Goal: Information Seeking & Learning: Check status

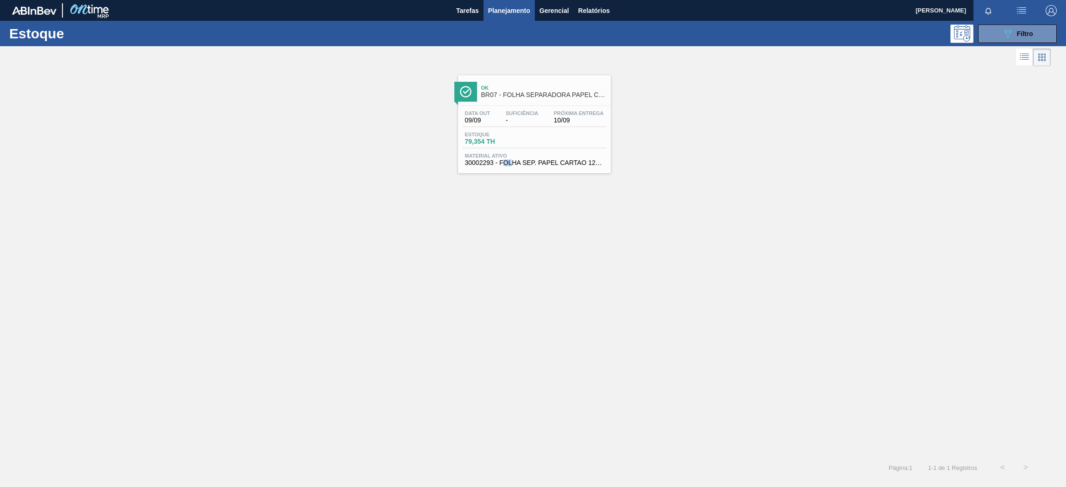
click at [566, 121] on span "10/09" at bounding box center [579, 120] width 50 height 7
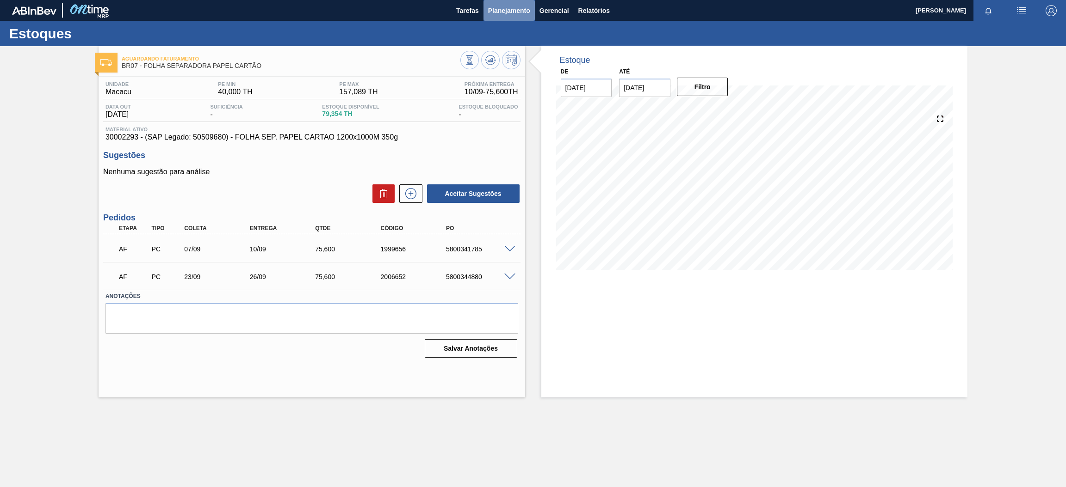
click at [505, 18] on button "Planejamento" at bounding box center [508, 10] width 51 height 21
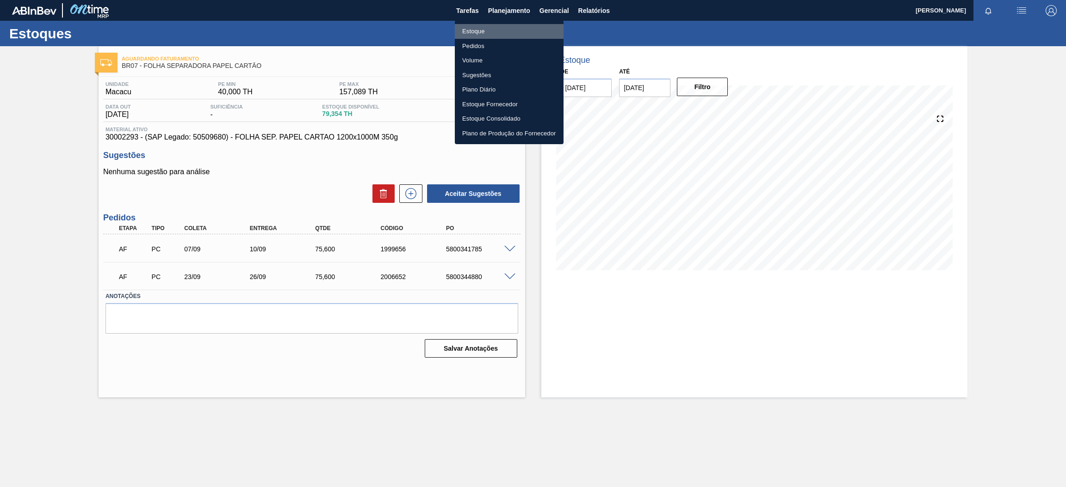
click at [480, 27] on li "Estoque" at bounding box center [509, 31] width 109 height 15
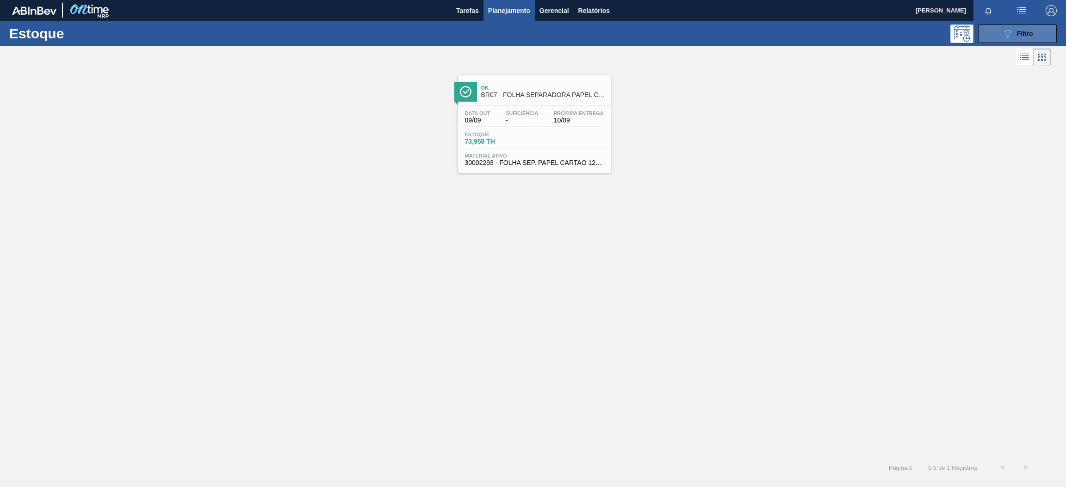
click at [1002, 35] on icon "089F7B8B-B2A5-4AFE-B5C0-19BA573D28AC" at bounding box center [1007, 33] width 11 height 11
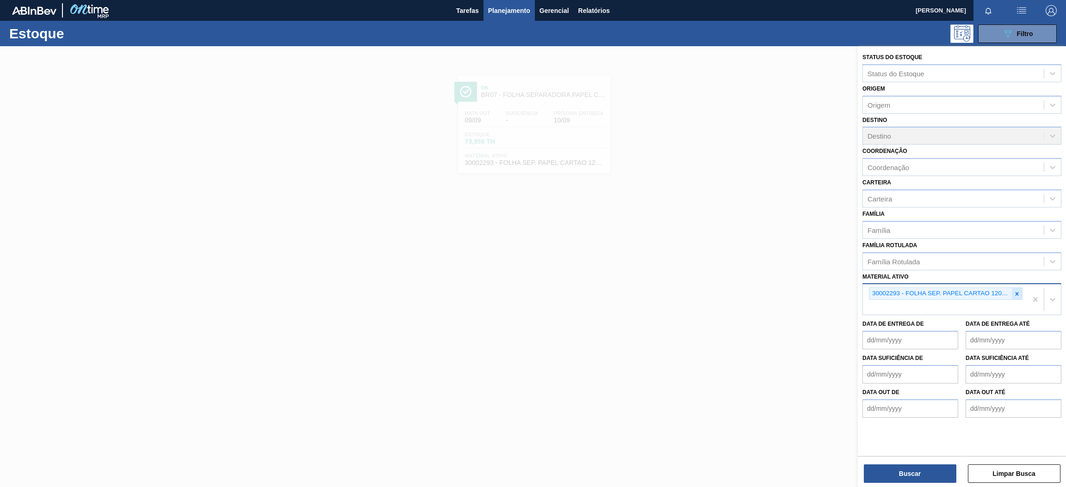
click at [1019, 291] on icon at bounding box center [1016, 294] width 6 height 6
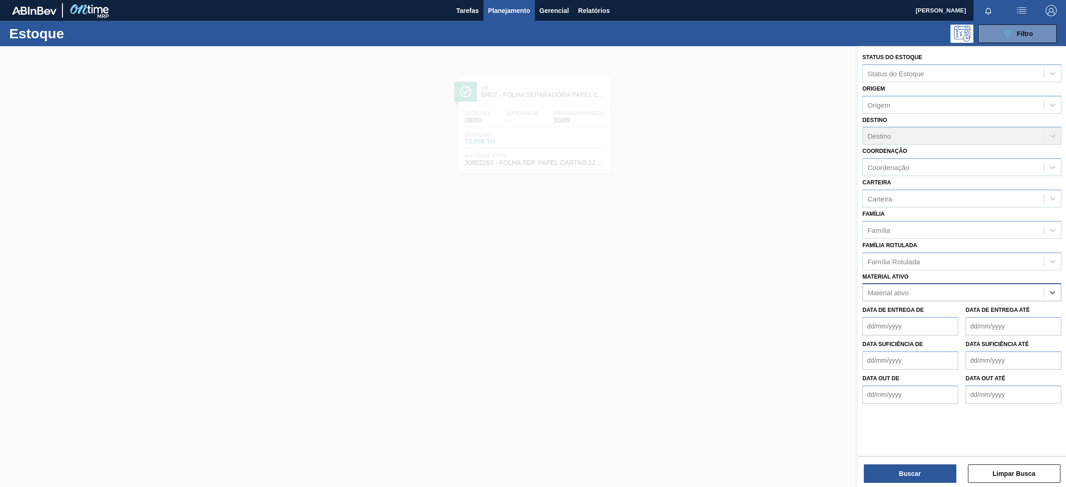
paste ativo "30030680"
type ativo "30030680"
click at [931, 312] on div "30030680 - TAMPA PLAST INJECAP GCA ZERO NIV24" at bounding box center [961, 315] width 199 height 17
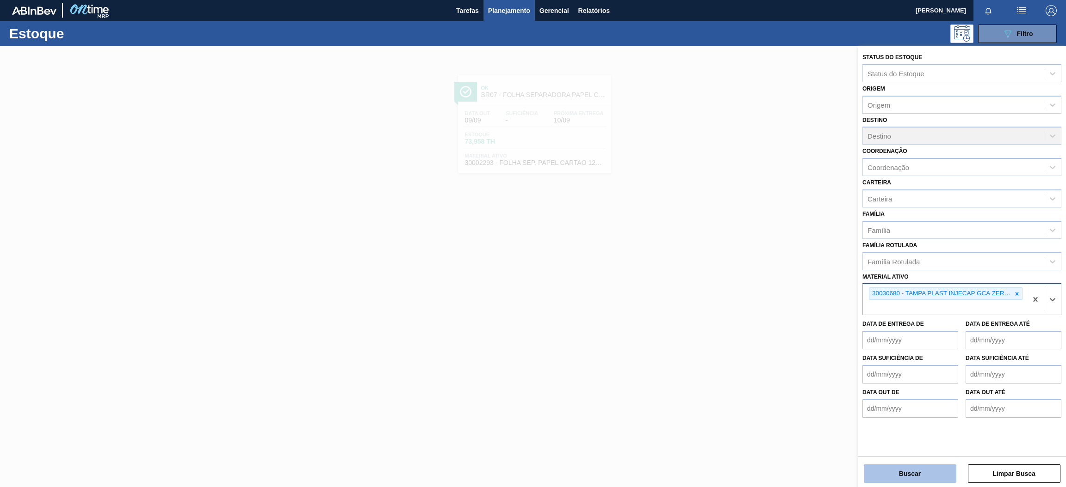
click at [911, 479] on button "Buscar" at bounding box center [909, 474] width 92 height 18
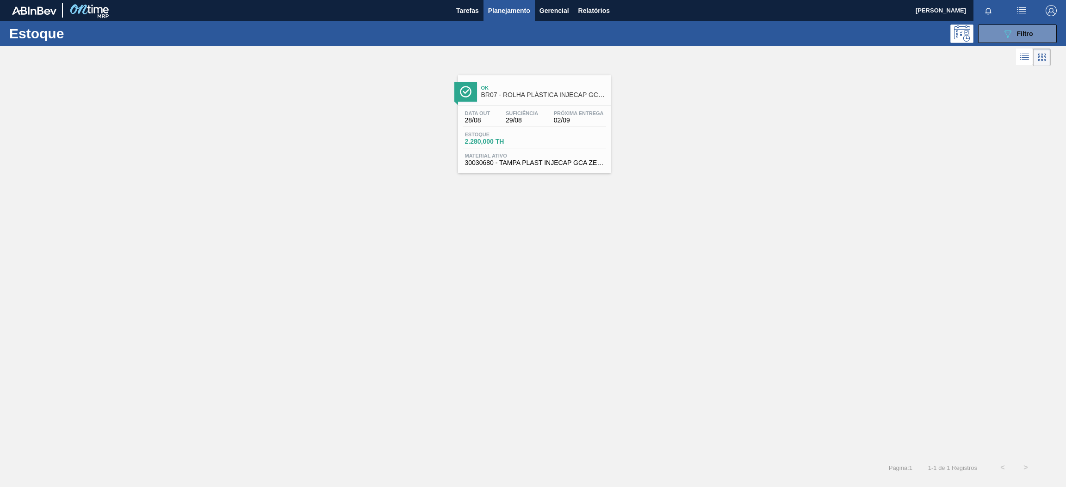
click at [553, 97] on span "BR07 - ROLHA PLÁSTICA INJECAP GCA ZERO SHORT" at bounding box center [543, 95] width 125 height 7
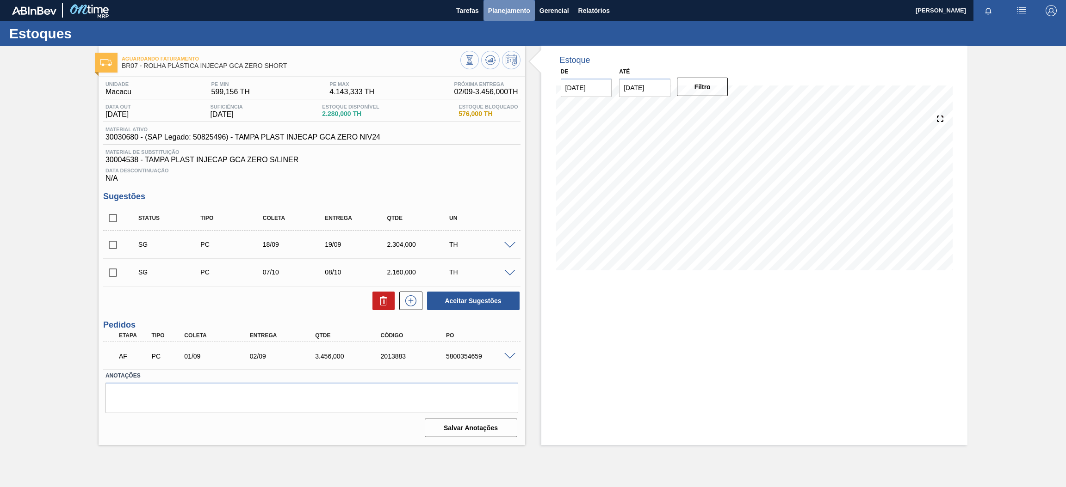
click at [504, 3] on button "Planejamento" at bounding box center [508, 10] width 51 height 21
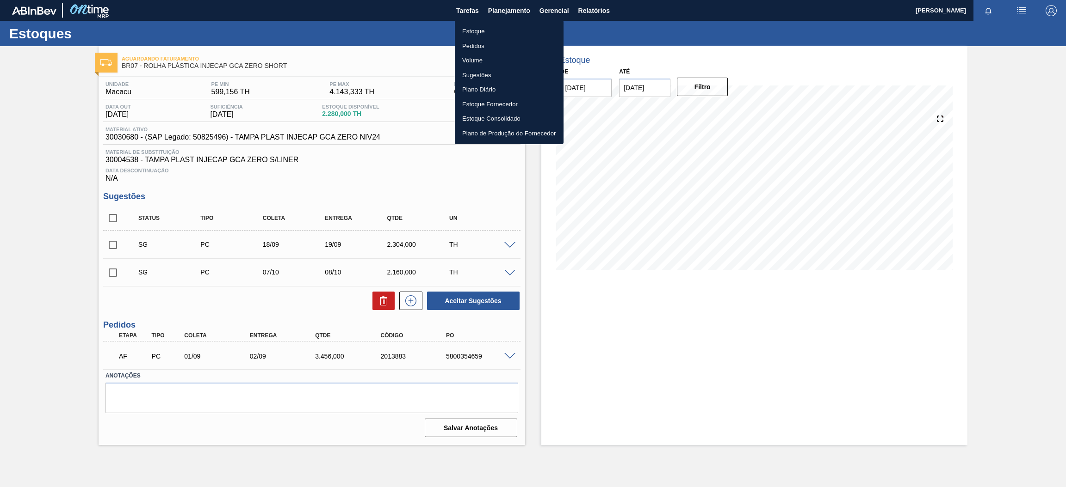
click at [471, 66] on li "Volume" at bounding box center [509, 60] width 109 height 15
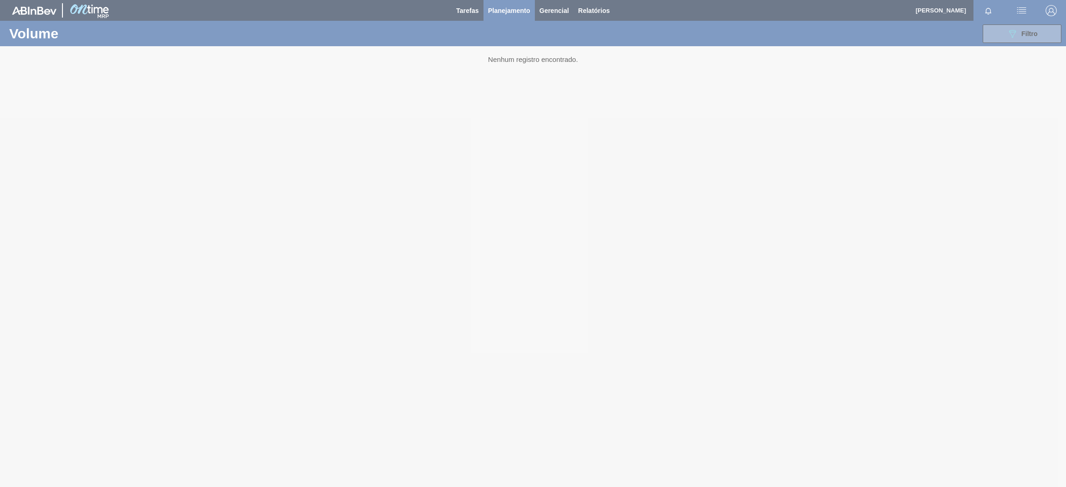
click at [1036, 38] on div at bounding box center [533, 243] width 1066 height 487
click at [1019, 36] on div at bounding box center [533, 243] width 1066 height 487
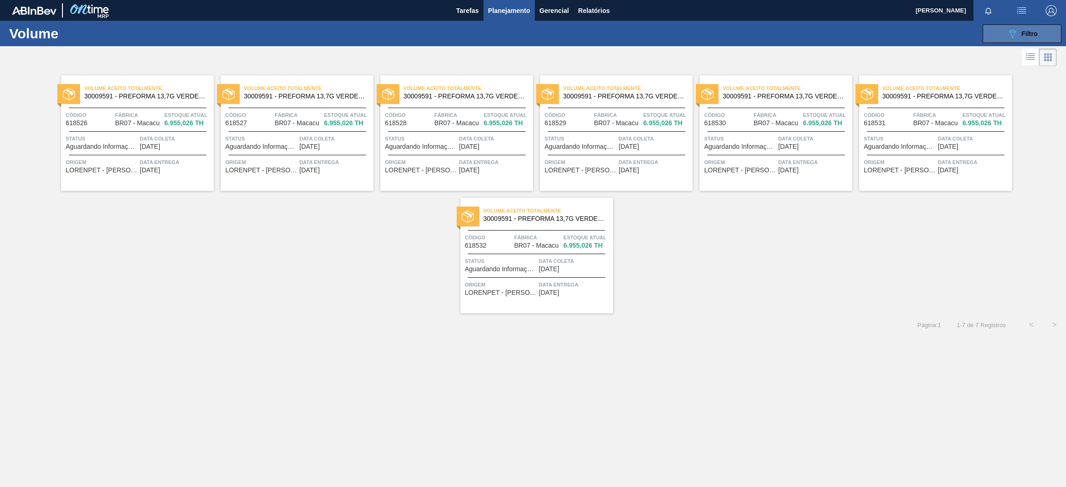
click at [1025, 29] on div "089F7B8B-B2A5-4AFE-B5C0-19BA573D28AC Filtro" at bounding box center [1021, 33] width 31 height 11
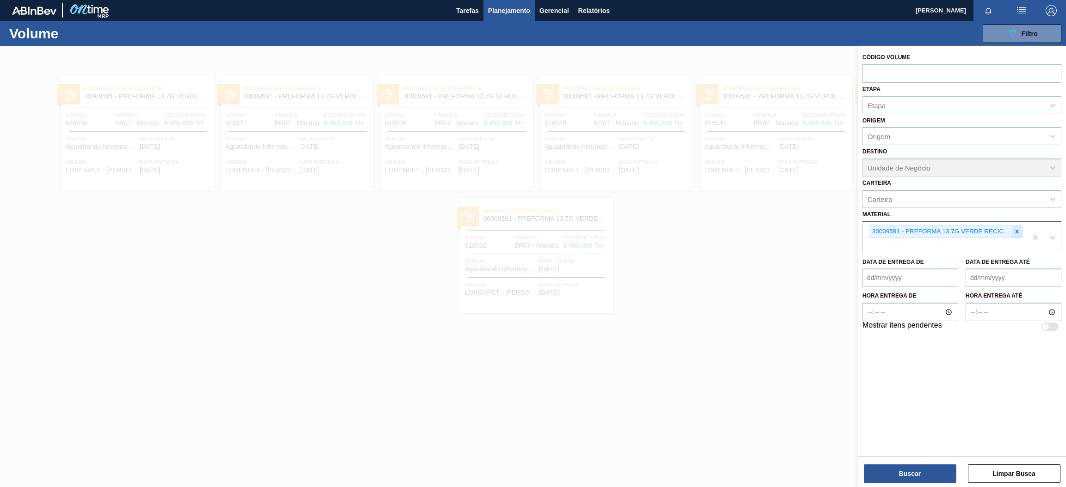
click at [1015, 234] on div at bounding box center [1016, 232] width 10 height 12
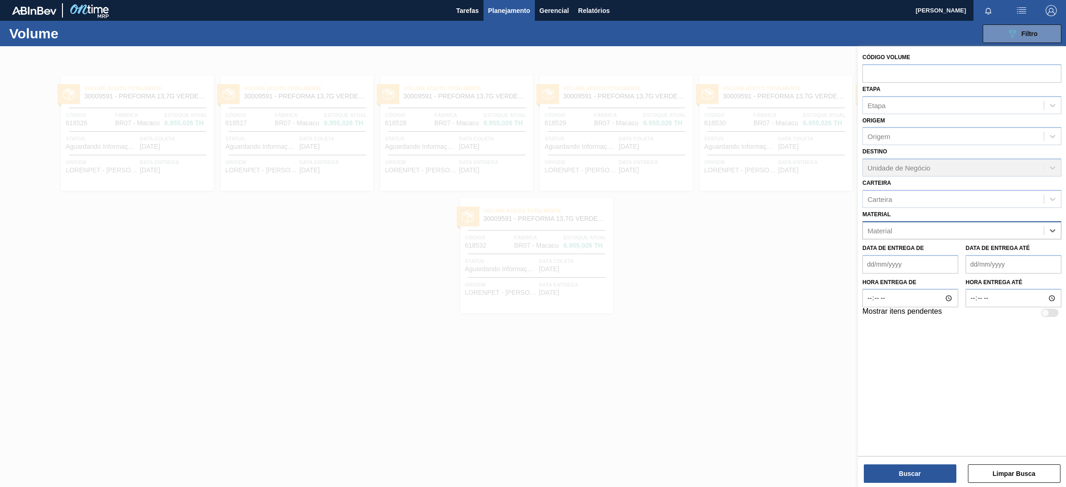
paste input "30004536"
type input "30004536"
click at [963, 250] on div "30004536 - TAMPA PLAST INJECAP GCA S/LINER" at bounding box center [961, 253] width 199 height 17
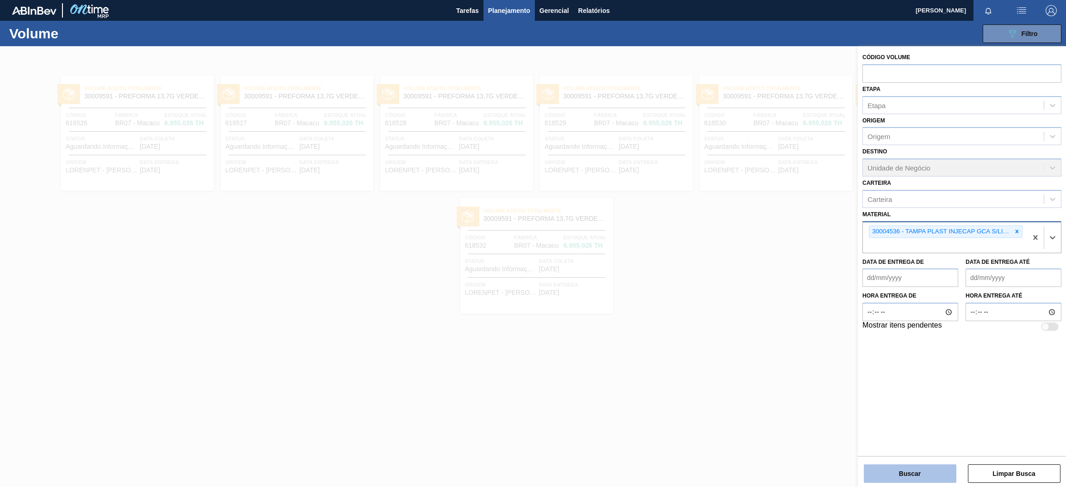
click at [906, 478] on button "Buscar" at bounding box center [909, 474] width 92 height 18
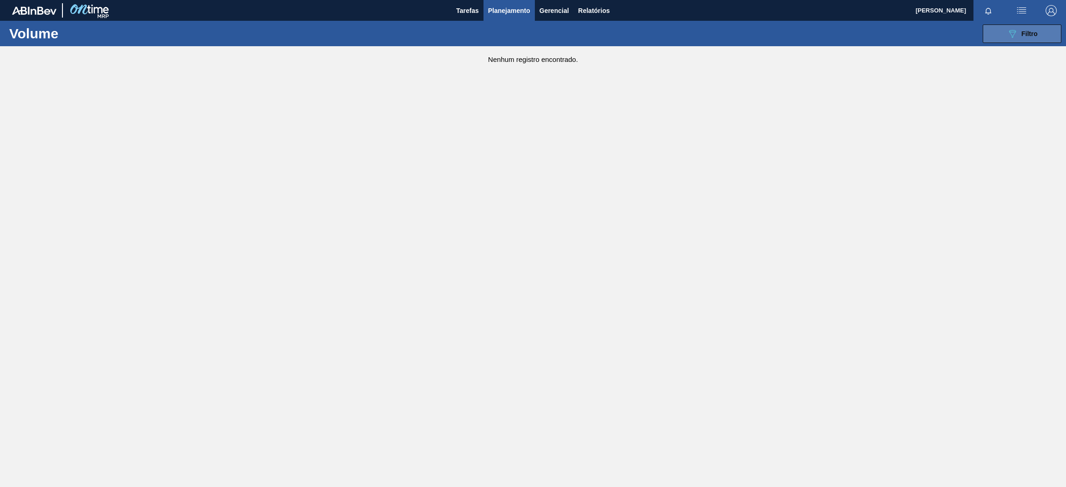
click at [991, 34] on button "089F7B8B-B2A5-4AFE-B5C0-19BA573D28AC Filtro" at bounding box center [1021, 34] width 79 height 18
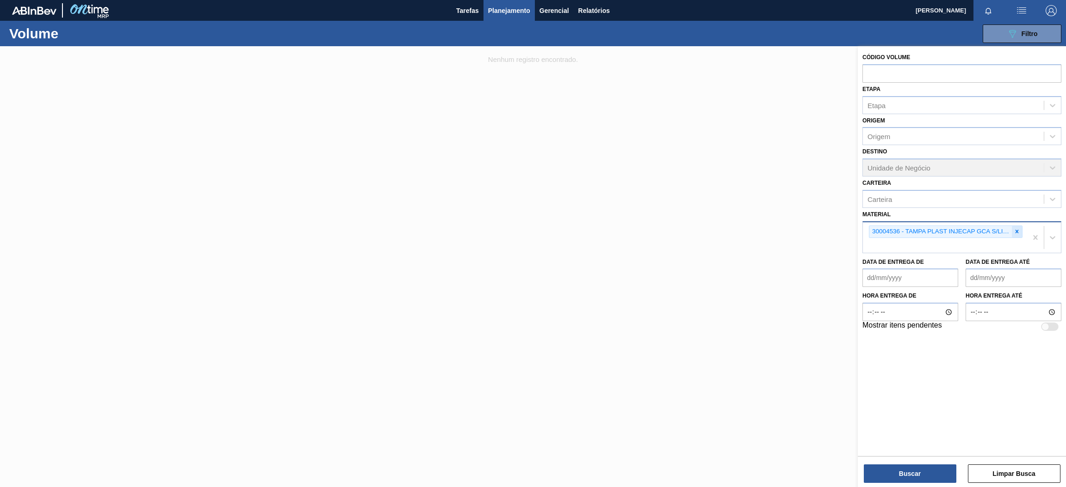
click at [1016, 228] on icon at bounding box center [1016, 231] width 6 height 6
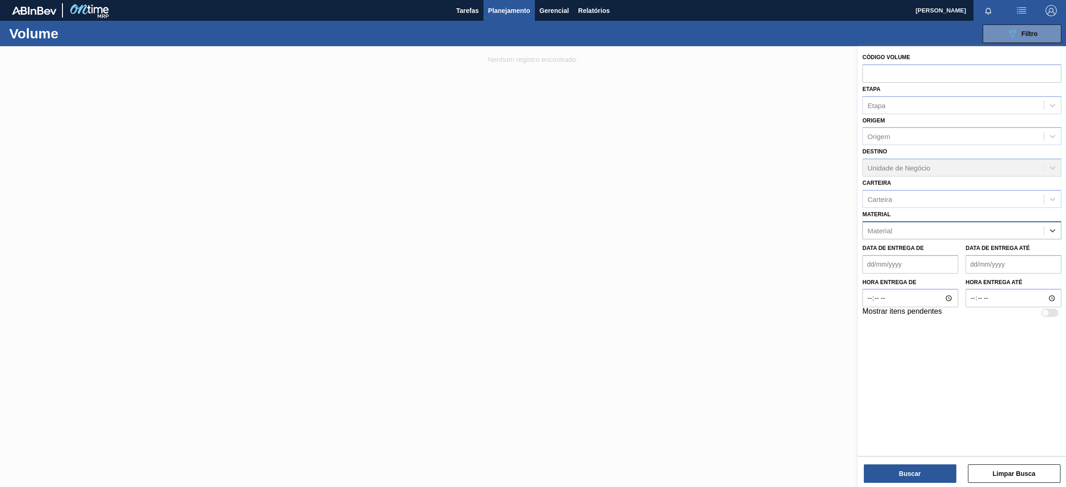
paste input "30002729"
type input "30002729"
click at [960, 253] on div "30002729 - KIT;PEPSI COLA;35005*06*02 NF" at bounding box center [961, 253] width 199 height 17
click at [909, 476] on button "Buscar" at bounding box center [909, 474] width 92 height 18
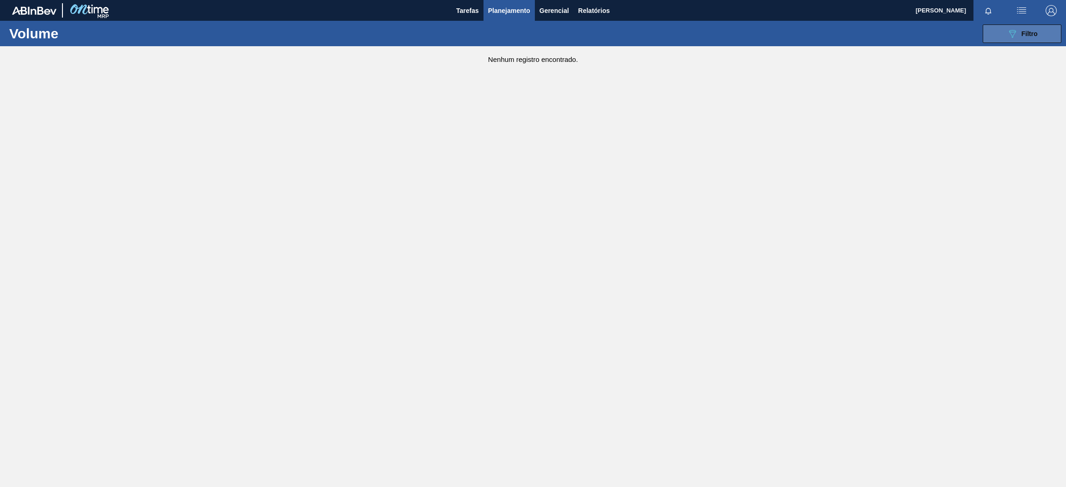
click at [1007, 38] on icon "089F7B8B-B2A5-4AFE-B5C0-19BA573D28AC" at bounding box center [1011, 33] width 11 height 11
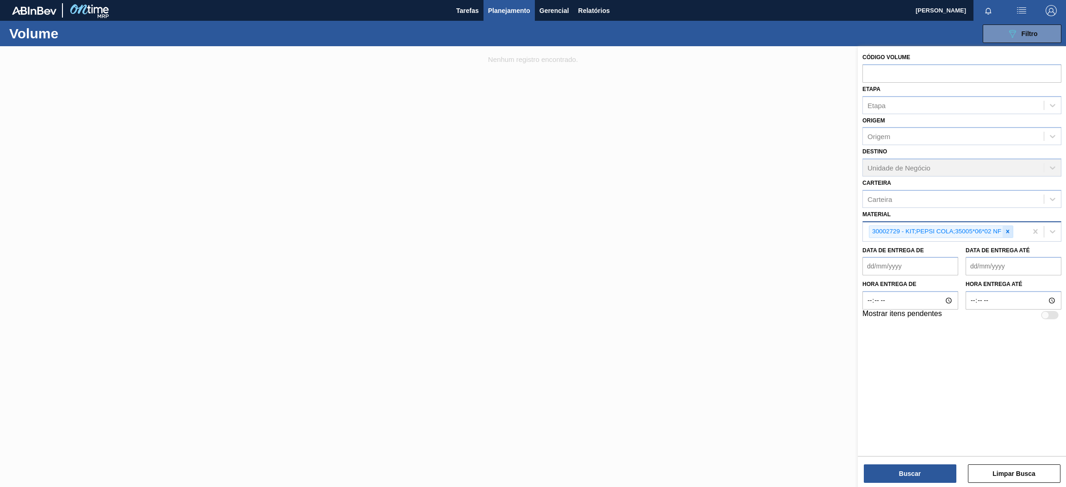
click at [1005, 233] on icon at bounding box center [1007, 231] width 6 height 6
click at [900, 226] on div "Material" at bounding box center [952, 230] width 181 height 13
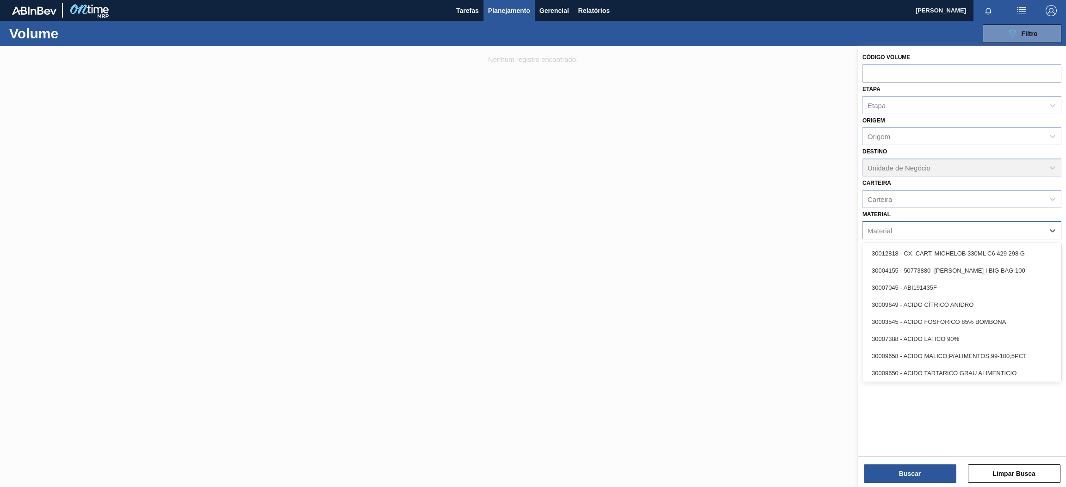
paste input "30002876"
type input "30002876"
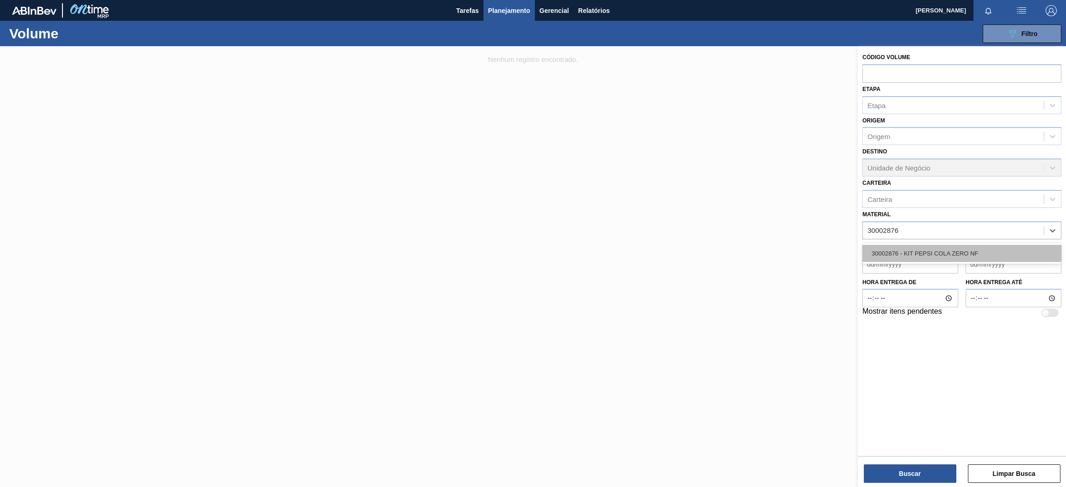
click at [912, 255] on div "30002876 - KIT PEPSI COLA ZERO NF" at bounding box center [961, 253] width 199 height 17
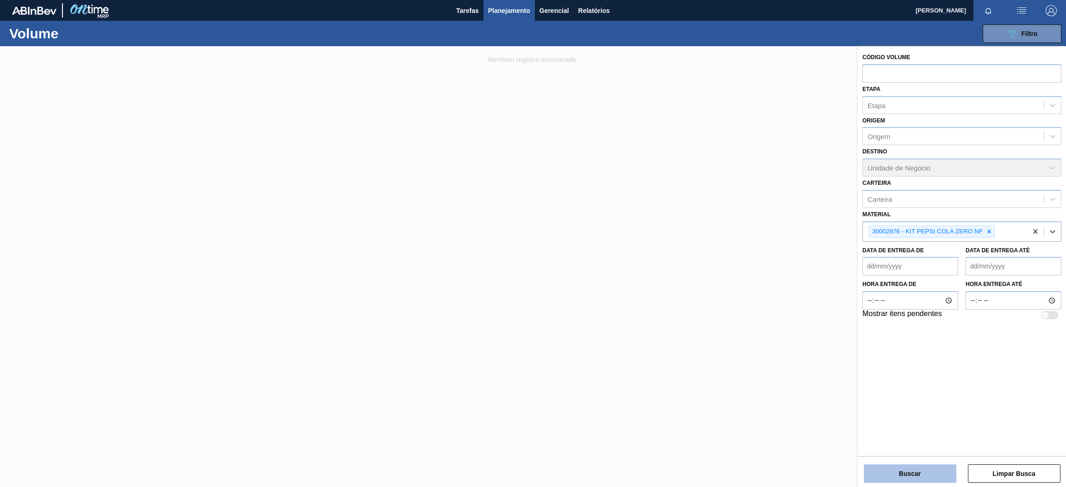
click at [917, 477] on button "Buscar" at bounding box center [909, 474] width 92 height 18
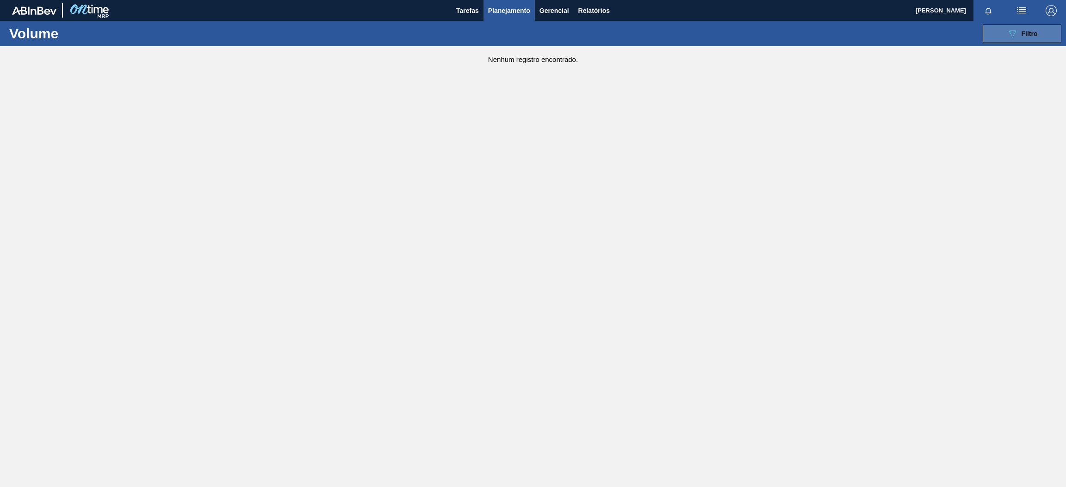
click at [1010, 25] on button "089F7B8B-B2A5-4AFE-B5C0-19BA573D28AC Filtro" at bounding box center [1021, 34] width 79 height 18
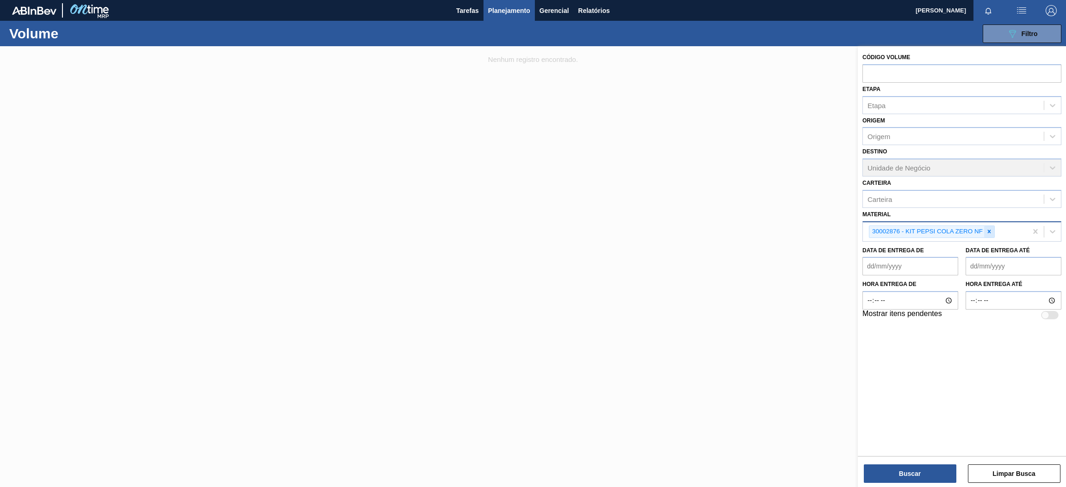
click at [987, 228] on icon at bounding box center [989, 231] width 6 height 6
paste input "30030680"
type input "30030680"
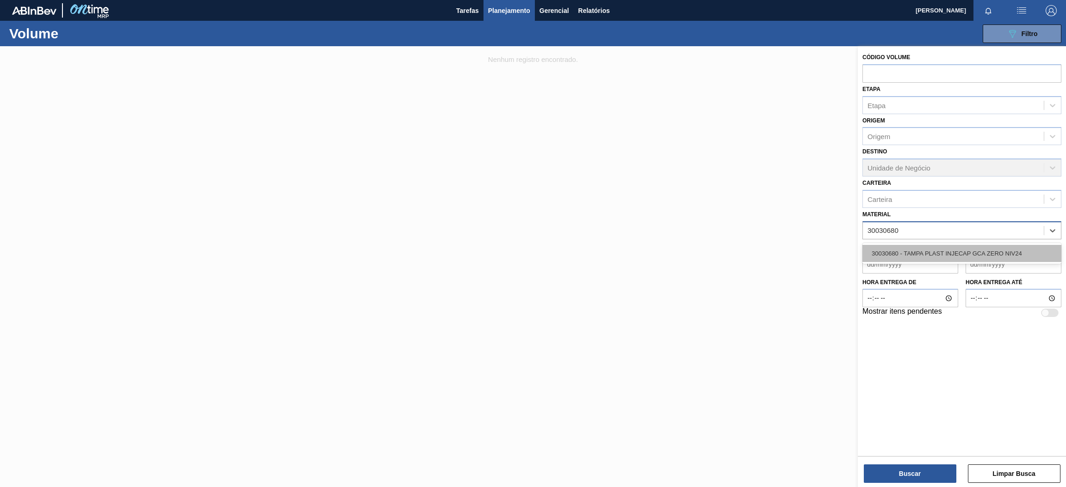
click at [908, 246] on div "30030680 - TAMPA PLAST INJECAP GCA ZERO NIV24" at bounding box center [961, 253] width 199 height 17
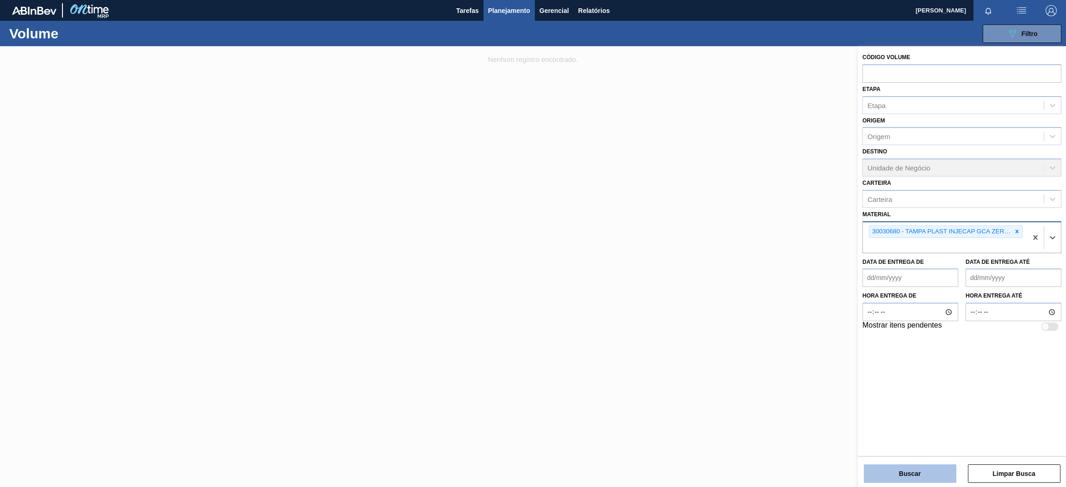
click at [914, 479] on button "Buscar" at bounding box center [909, 474] width 92 height 18
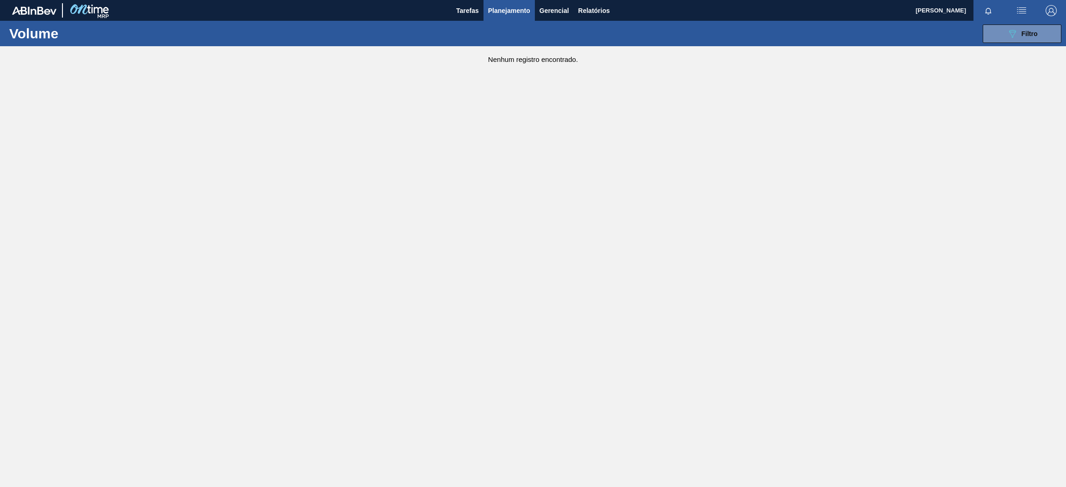
click at [501, 8] on span "Planejamento" at bounding box center [509, 10] width 42 height 11
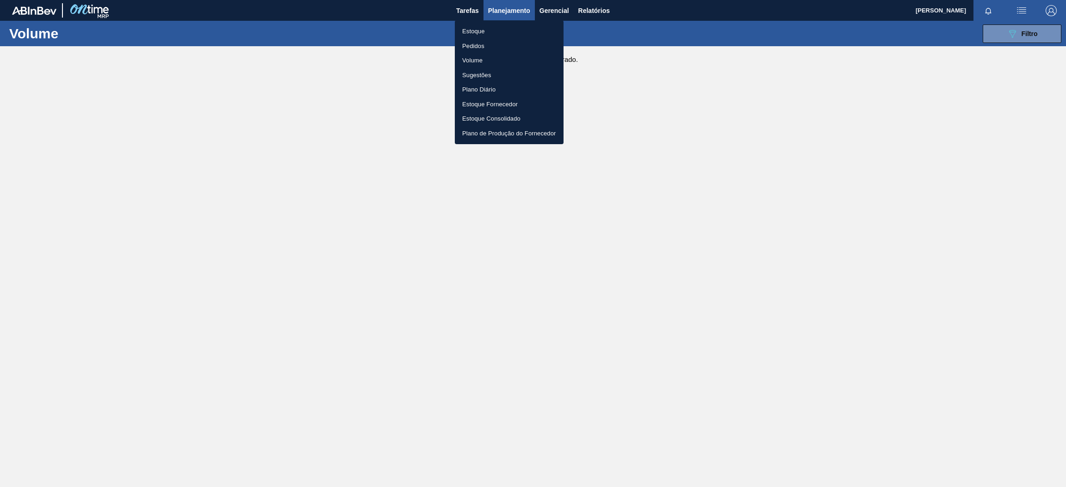
click at [475, 23] on ul "Estoque Pedidos Volume Sugestões Plano Diário Estoque Fornecedor Estoque Consol…" at bounding box center [509, 82] width 109 height 124
click at [475, 35] on li "Estoque" at bounding box center [509, 31] width 109 height 15
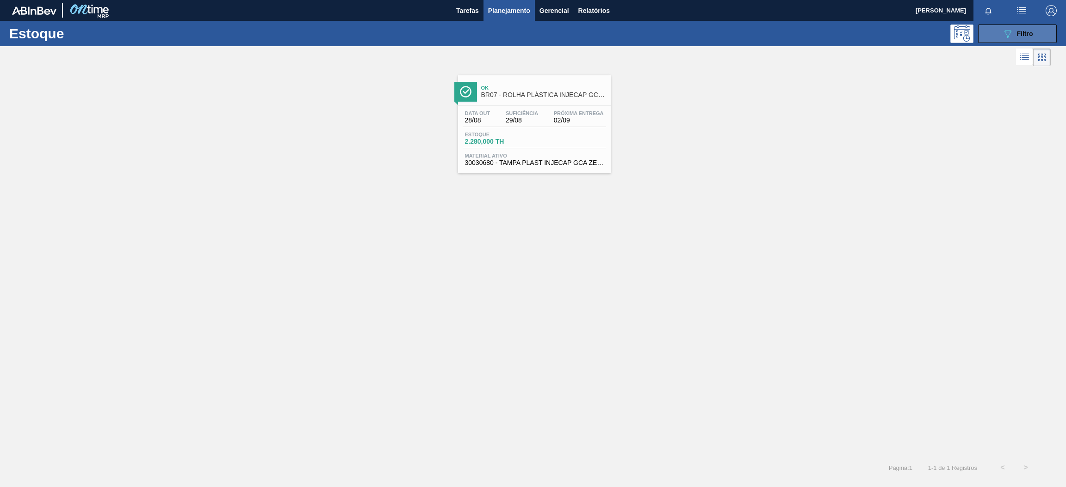
click at [997, 34] on button "089F7B8B-B2A5-4AFE-B5C0-19BA573D28AC Filtro" at bounding box center [1017, 34] width 79 height 18
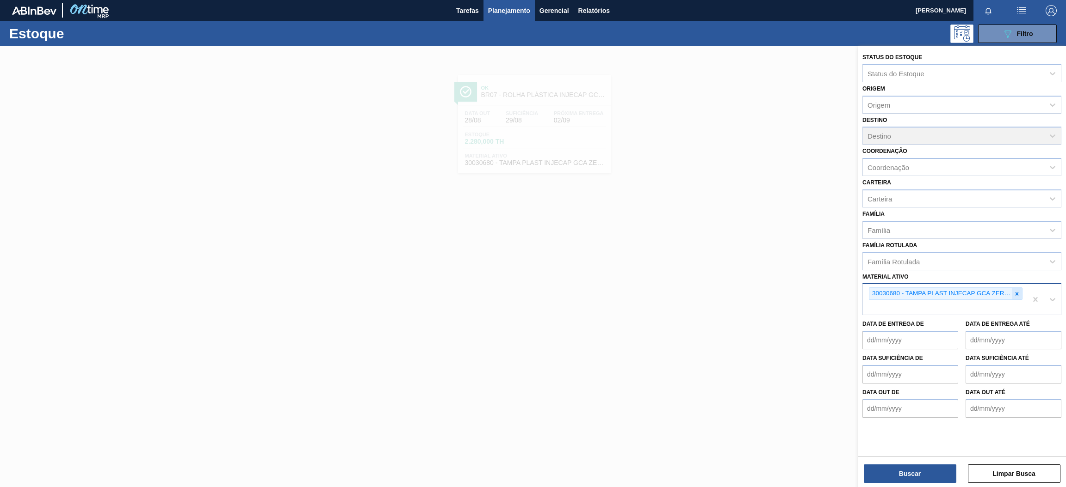
click at [1016, 288] on div at bounding box center [1016, 294] width 10 height 12
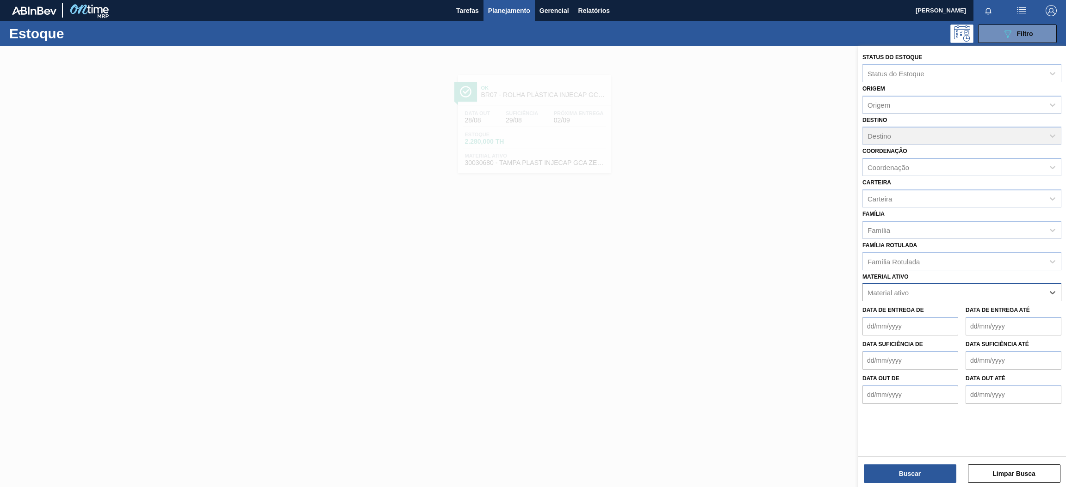
paste ativo "30030680"
type ativo "30030680"
click at [925, 320] on div "30030680 - TAMPA PLAST INJECAP GCA ZERO NIV24" at bounding box center [961, 315] width 199 height 17
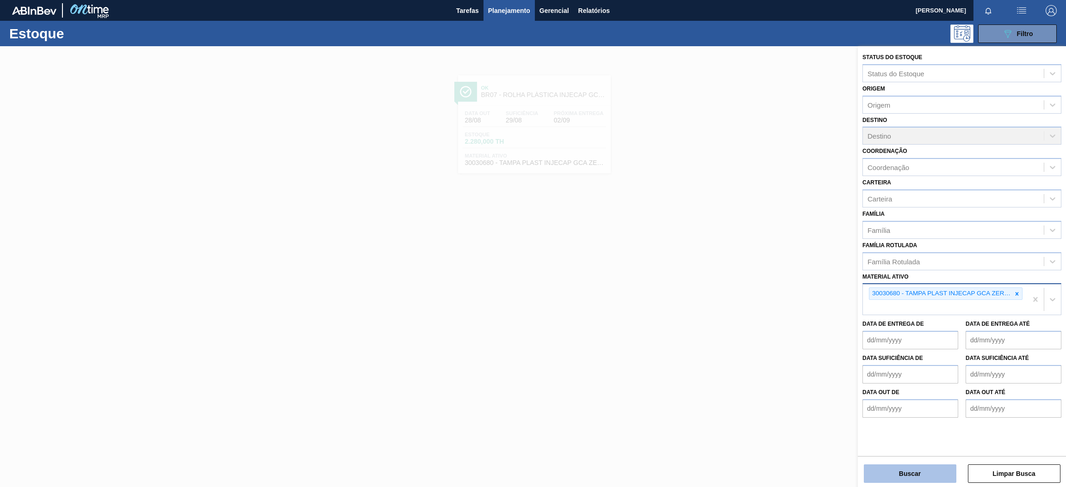
click at [912, 468] on button "Buscar" at bounding box center [909, 474] width 92 height 18
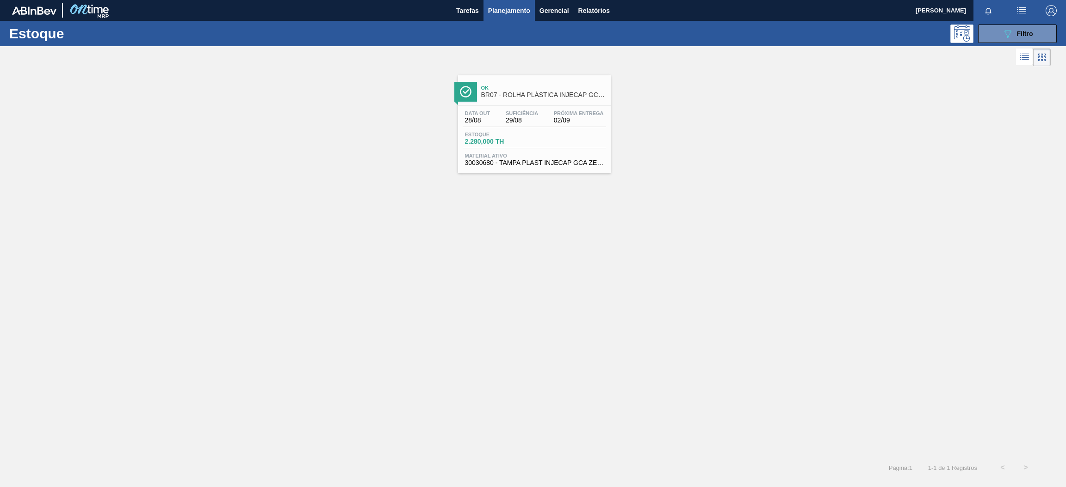
click at [533, 86] on span "Ok" at bounding box center [543, 88] width 125 height 6
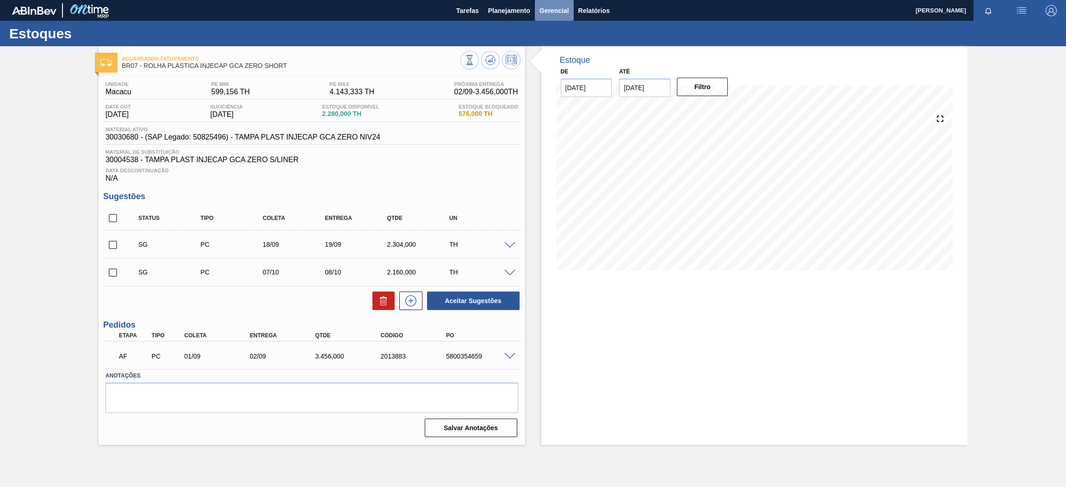
click at [535, 6] on button "Gerencial" at bounding box center [554, 10] width 39 height 21
click at [509, 9] on div at bounding box center [533, 243] width 1066 height 487
click at [505, 14] on span "Planejamento" at bounding box center [509, 10] width 42 height 11
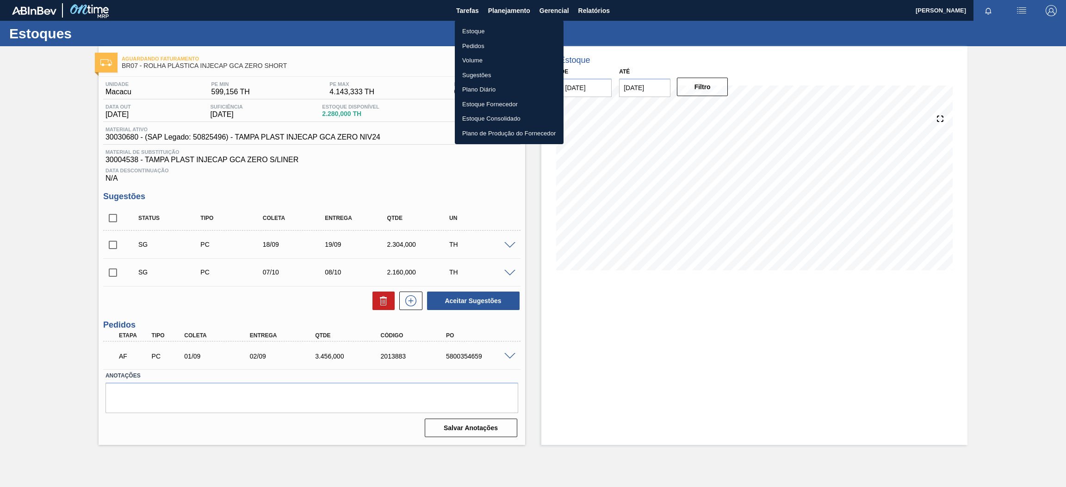
click at [487, 32] on li "Estoque" at bounding box center [509, 31] width 109 height 15
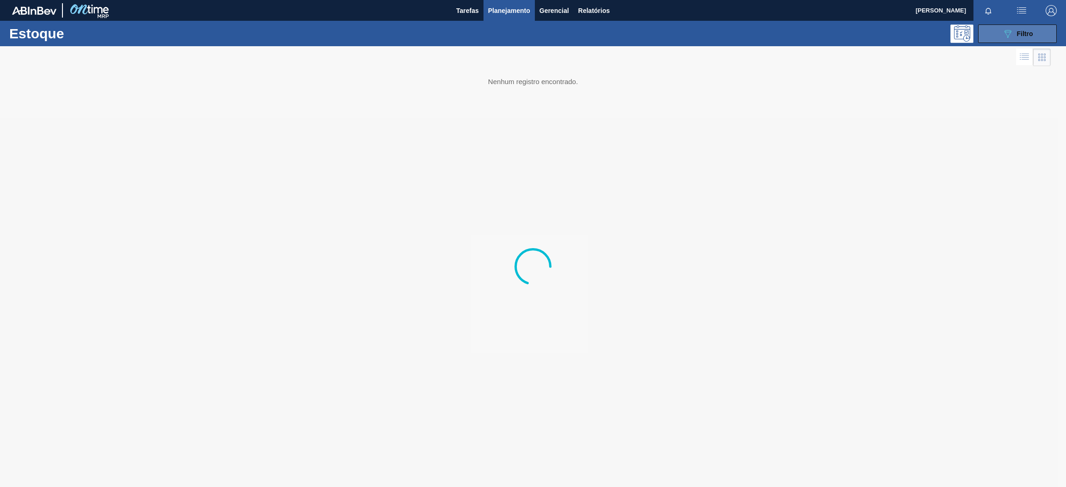
click at [1003, 35] on icon "089F7B8B-B2A5-4AFE-B5C0-19BA573D28AC" at bounding box center [1007, 33] width 11 height 11
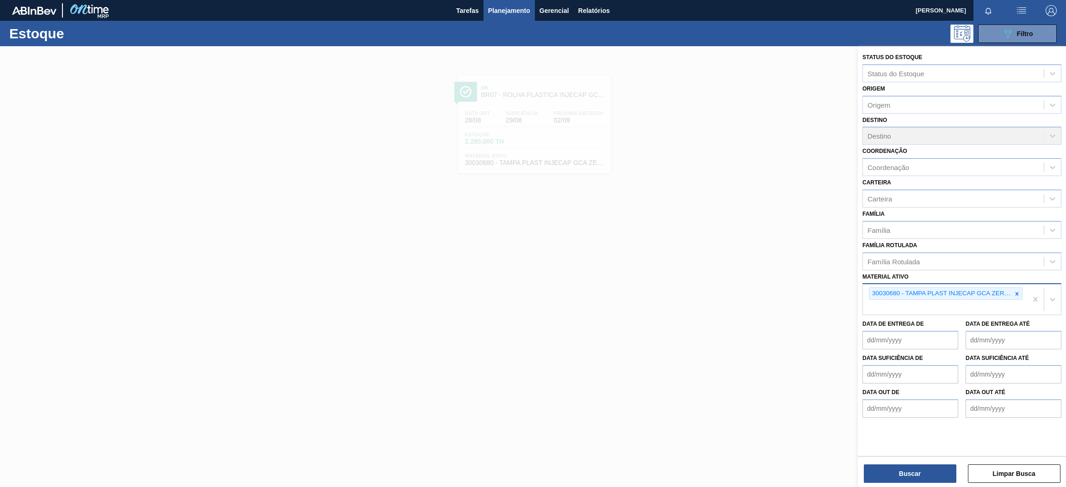
click at [1022, 296] on div "30030680 - TAMPA PLAST INJECAP GCA ZERO NIV24" at bounding box center [944, 299] width 164 height 31
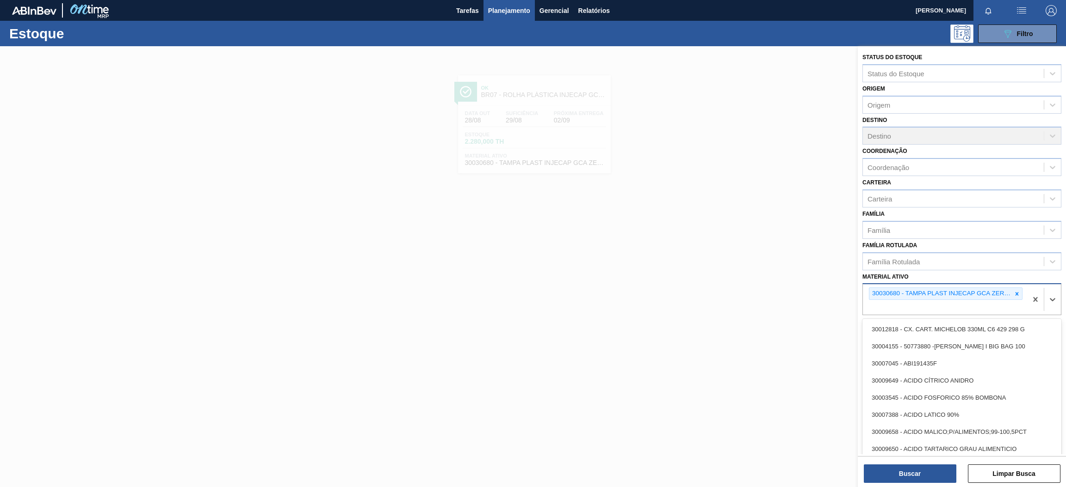
click at [1011, 284] on div "30030680 - TAMPA PLAST INJECAP GCA ZERO NIV24" at bounding box center [944, 299] width 164 height 31
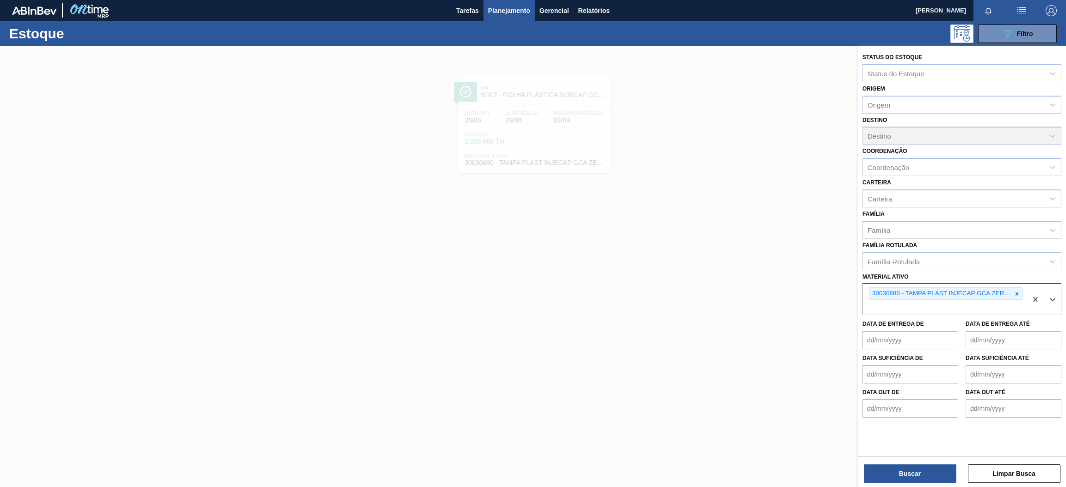
click at [1015, 291] on icon at bounding box center [1016, 294] width 6 height 6
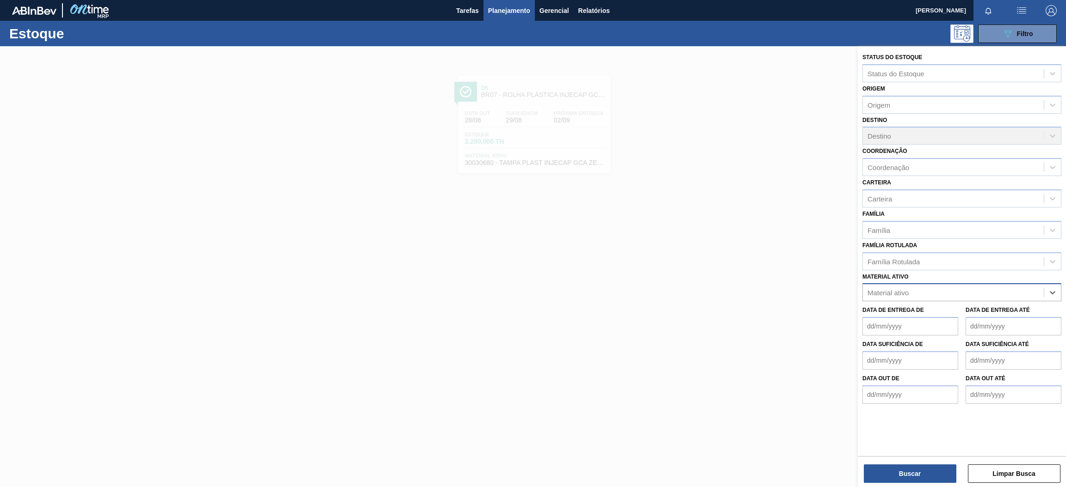
click at [903, 293] on div "Material ativo" at bounding box center [887, 293] width 41 height 8
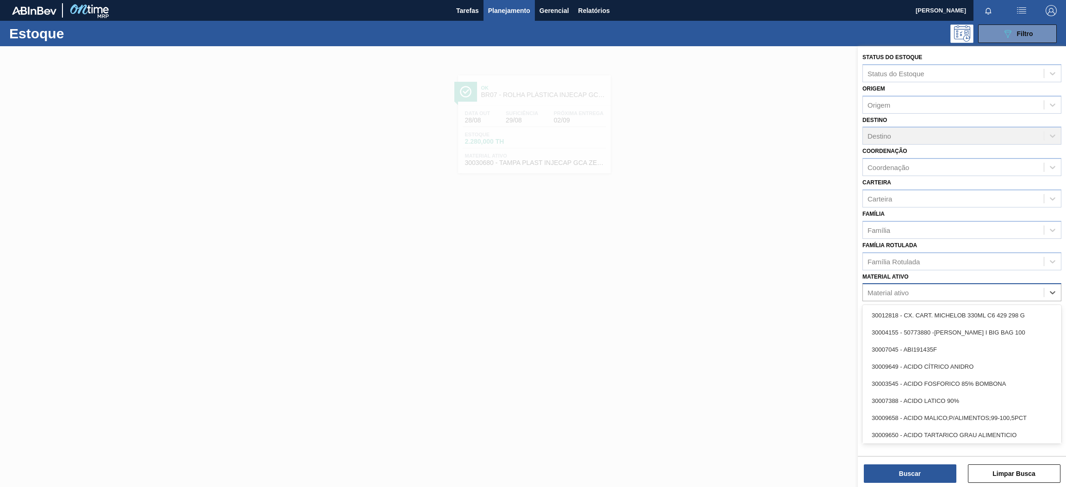
paste ativo "30002876"
type ativo "30002876"
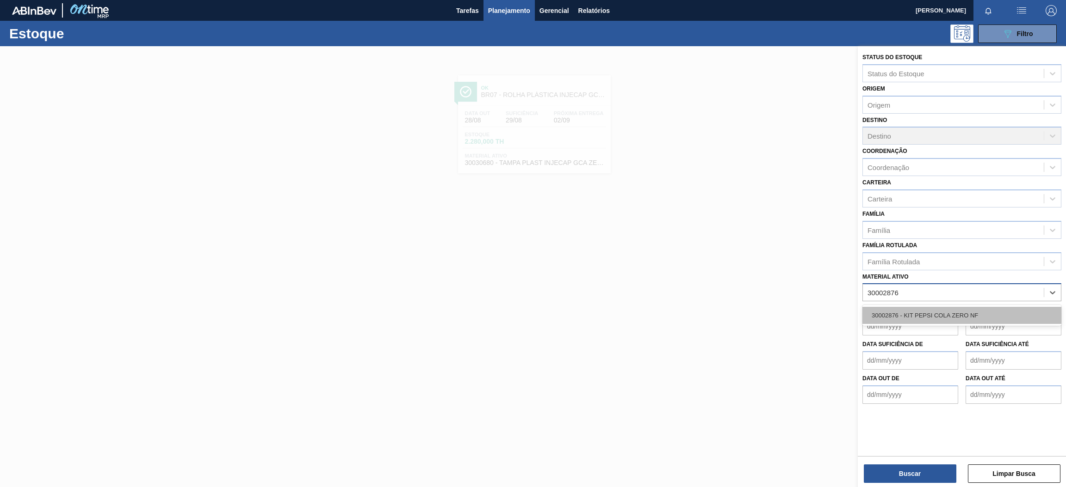
click at [953, 307] on div "30002876 - KIT PEPSI COLA ZERO NF" at bounding box center [961, 315] width 199 height 17
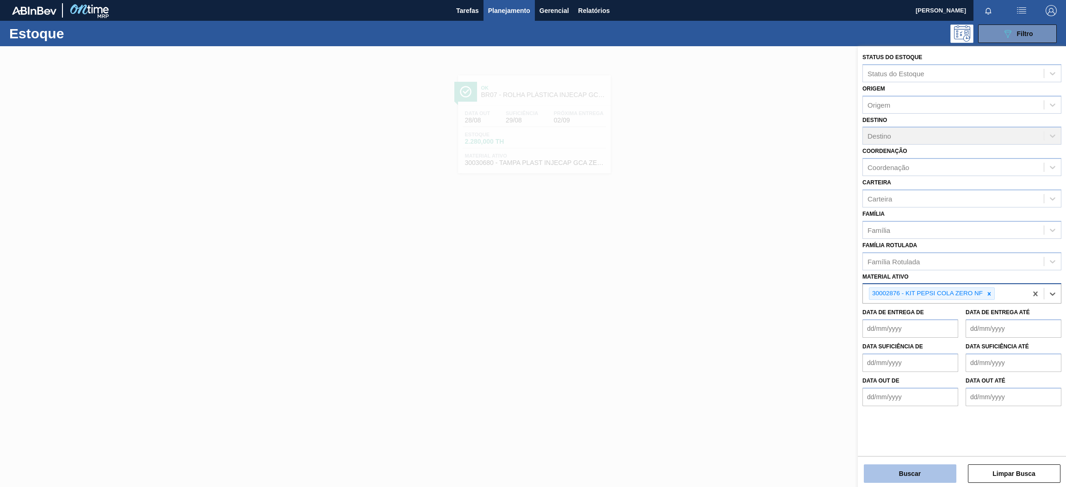
click at [902, 476] on button "Buscar" at bounding box center [909, 474] width 92 height 18
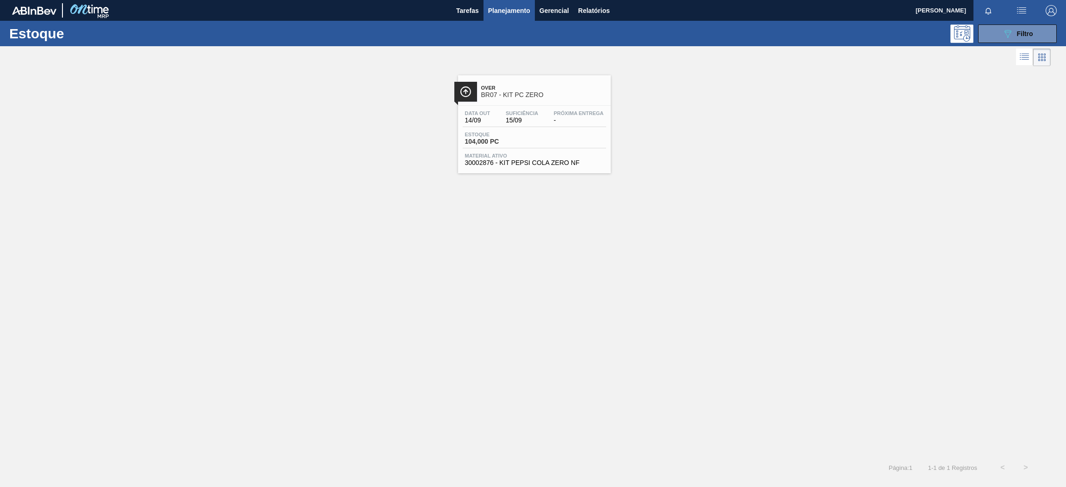
click at [554, 82] on div "Over BR07 - KIT PC ZERO" at bounding box center [543, 91] width 125 height 21
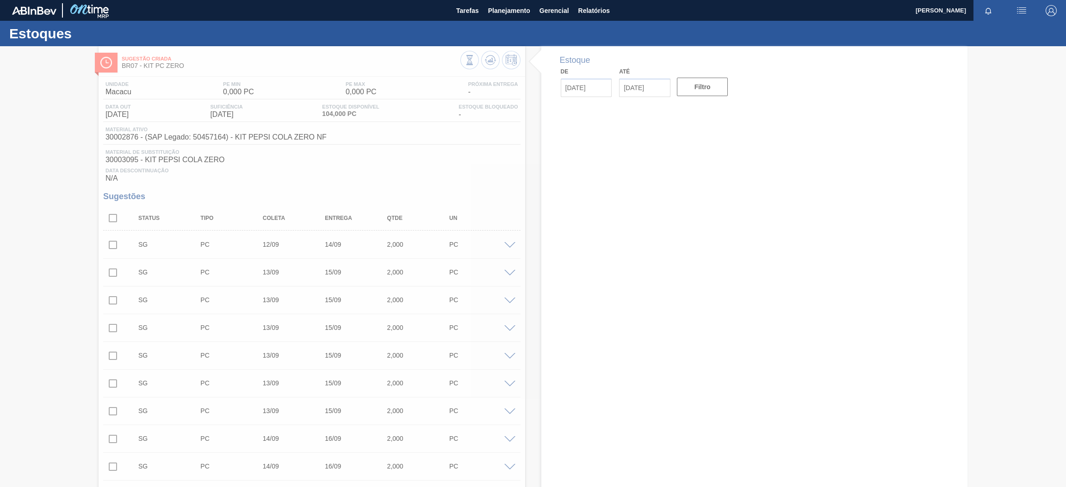
type input "[DATE]"
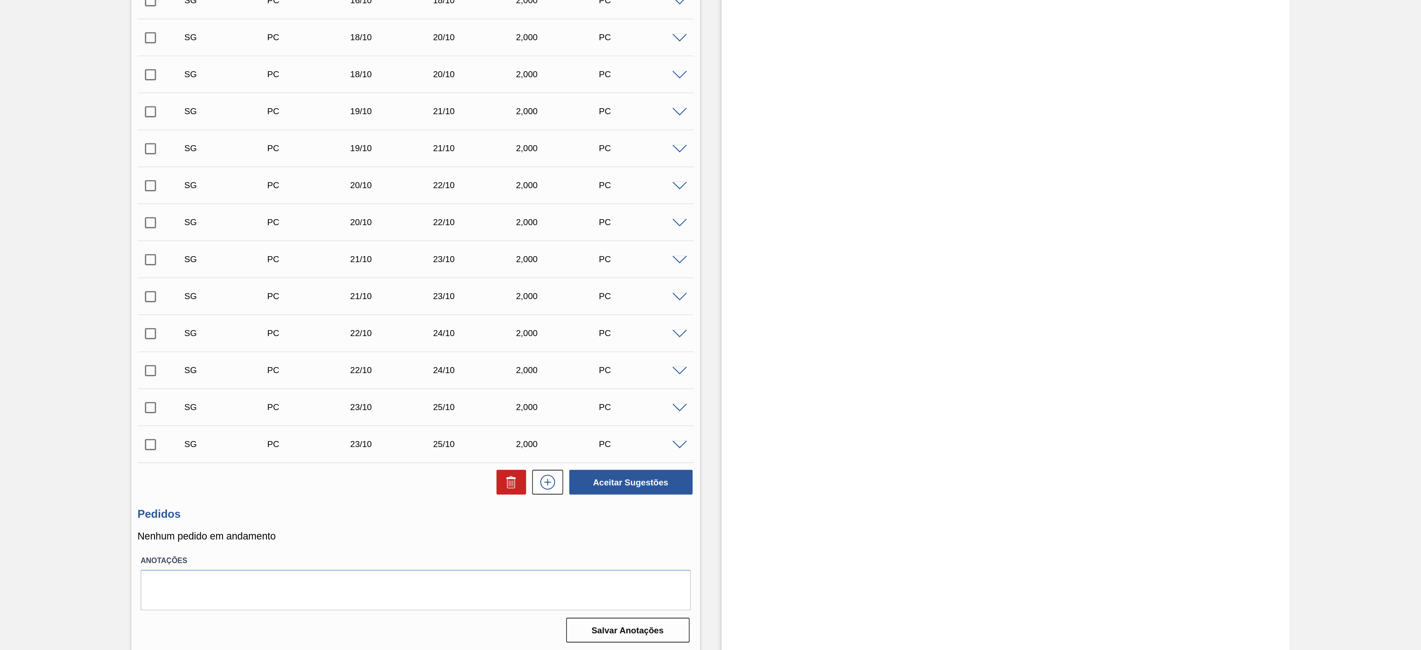
scroll to position [2050, 0]
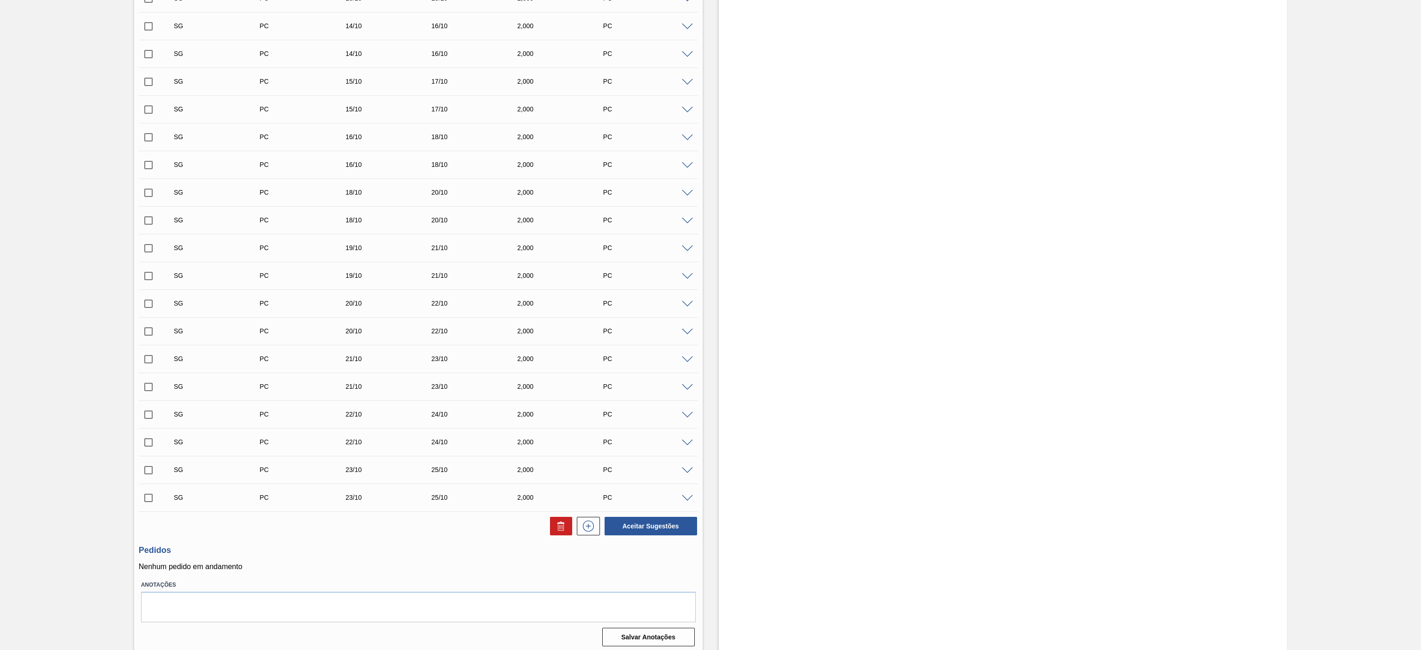
drag, startPoint x: 1065, startPoint y: 23, endPoint x: 728, endPoint y: 515, distance: 596.2
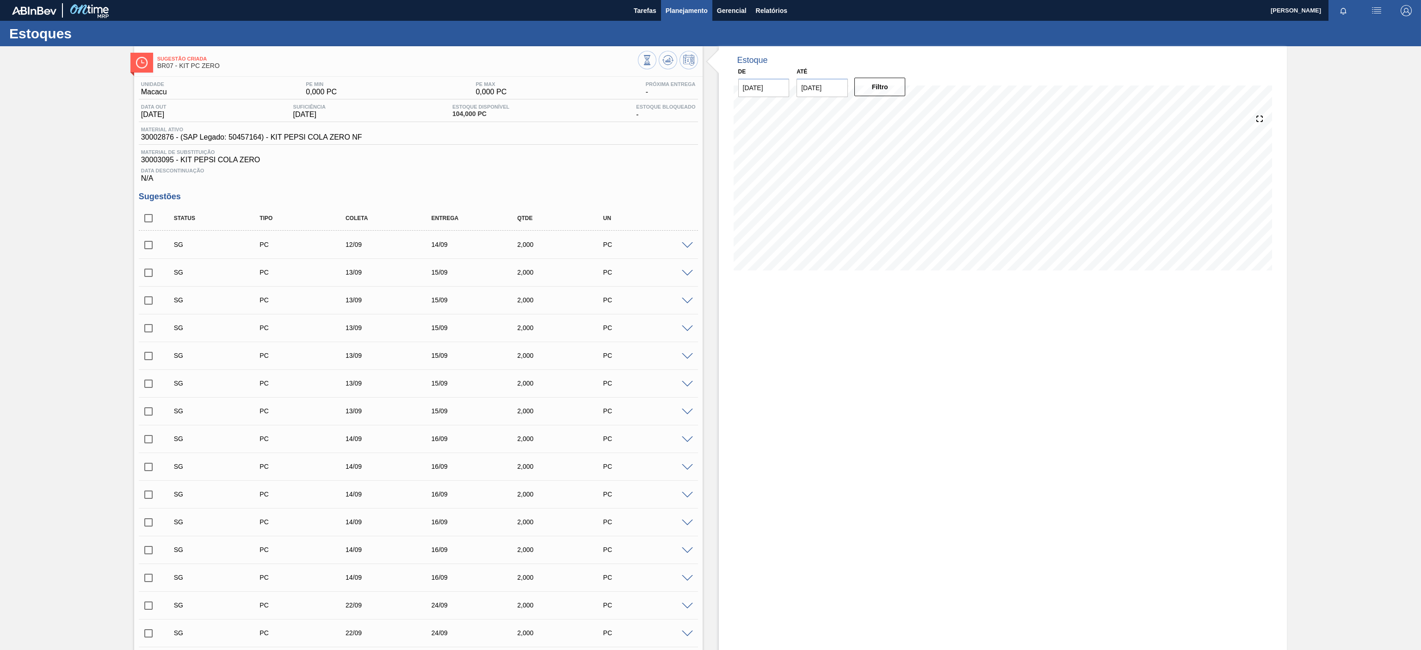
click at [686, 11] on span "Planejamento" at bounding box center [686, 10] width 42 height 11
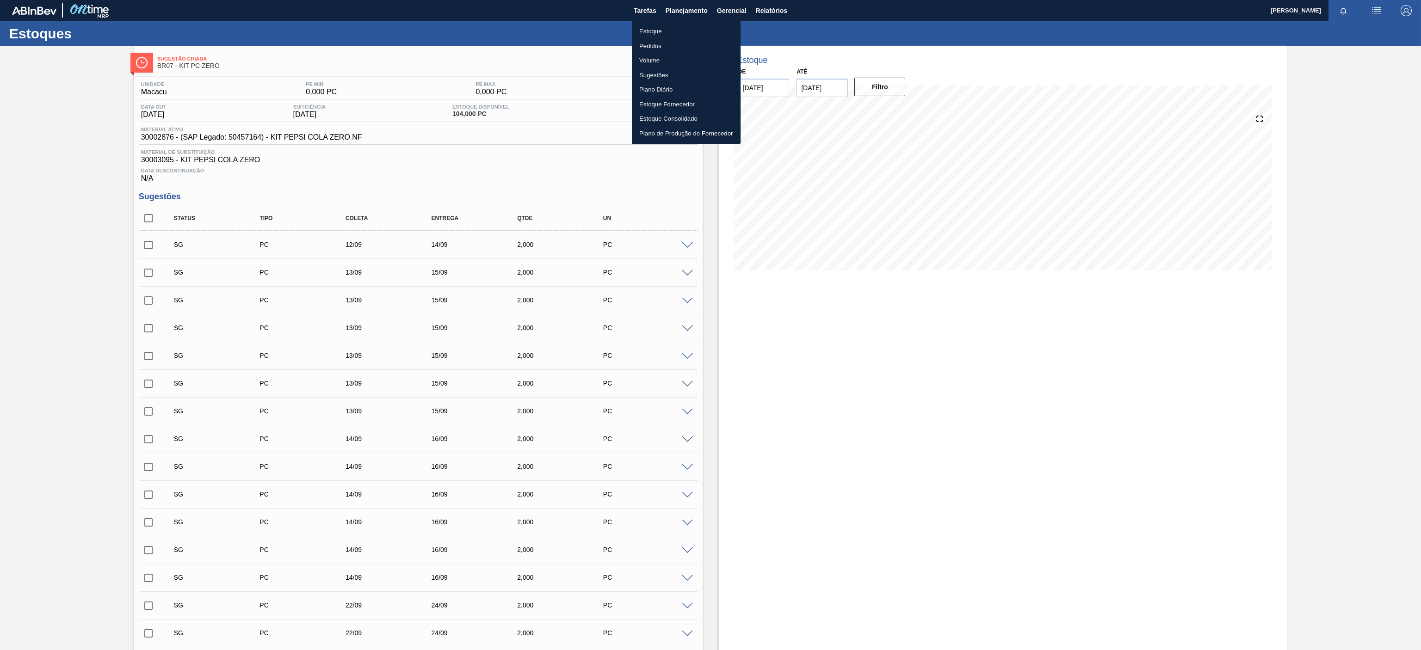
click at [654, 29] on li "Estoque" at bounding box center [686, 31] width 109 height 15
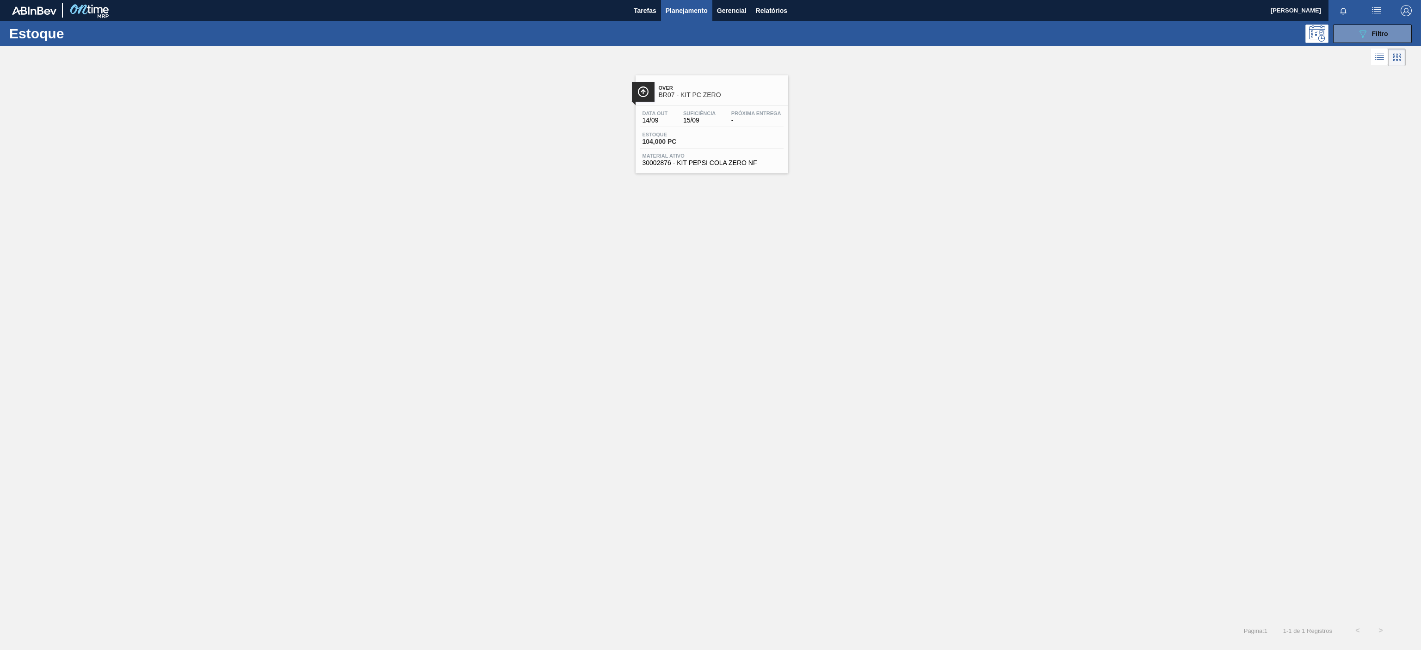
click at [1368, 47] on div at bounding box center [702, 57] width 1405 height 22
click at [1359, 40] on button "089F7B8B-B2A5-4AFE-B5C0-19BA573D28AC Filtro" at bounding box center [1372, 34] width 79 height 18
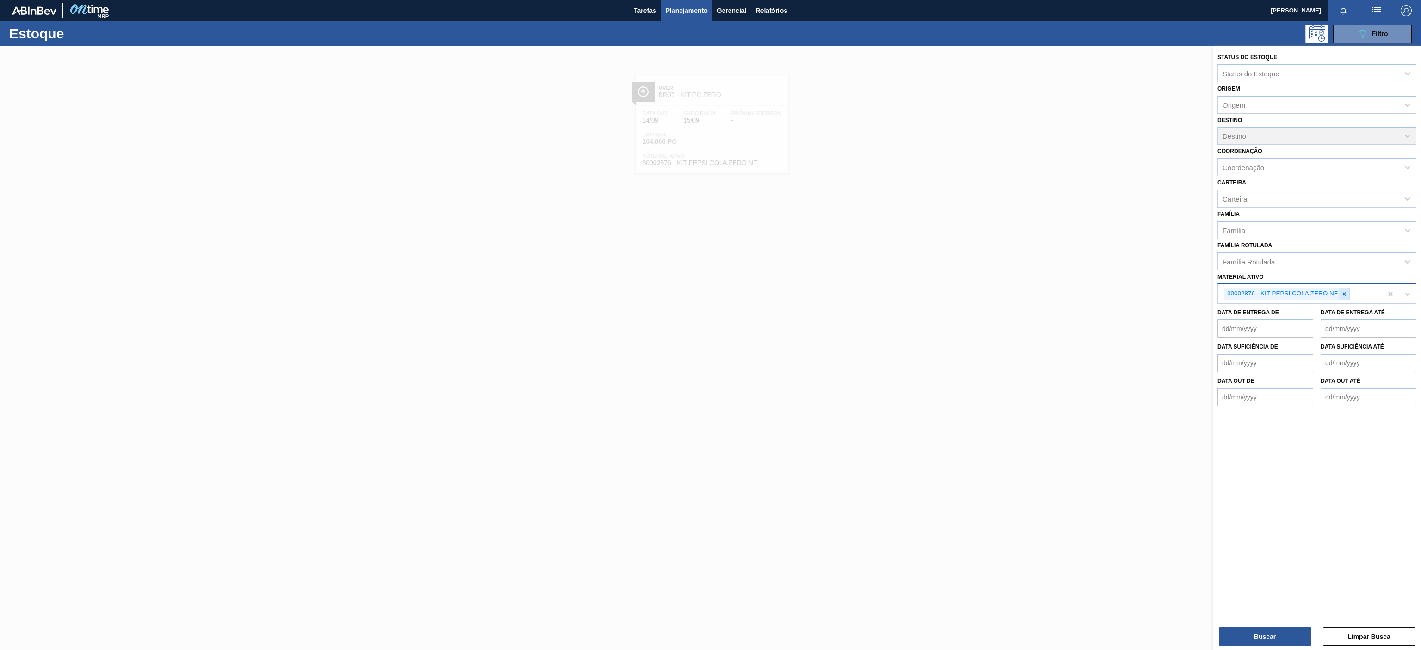
click at [1345, 295] on icon at bounding box center [1344, 294] width 6 height 6
paste ativo "30002729"
type ativo "30002729"
click at [1284, 316] on div "30002729 - KIT;PEPSI COLA;35005*06*02 NF" at bounding box center [1316, 315] width 199 height 17
click at [1258, 645] on button "Buscar" at bounding box center [1265, 637] width 92 height 18
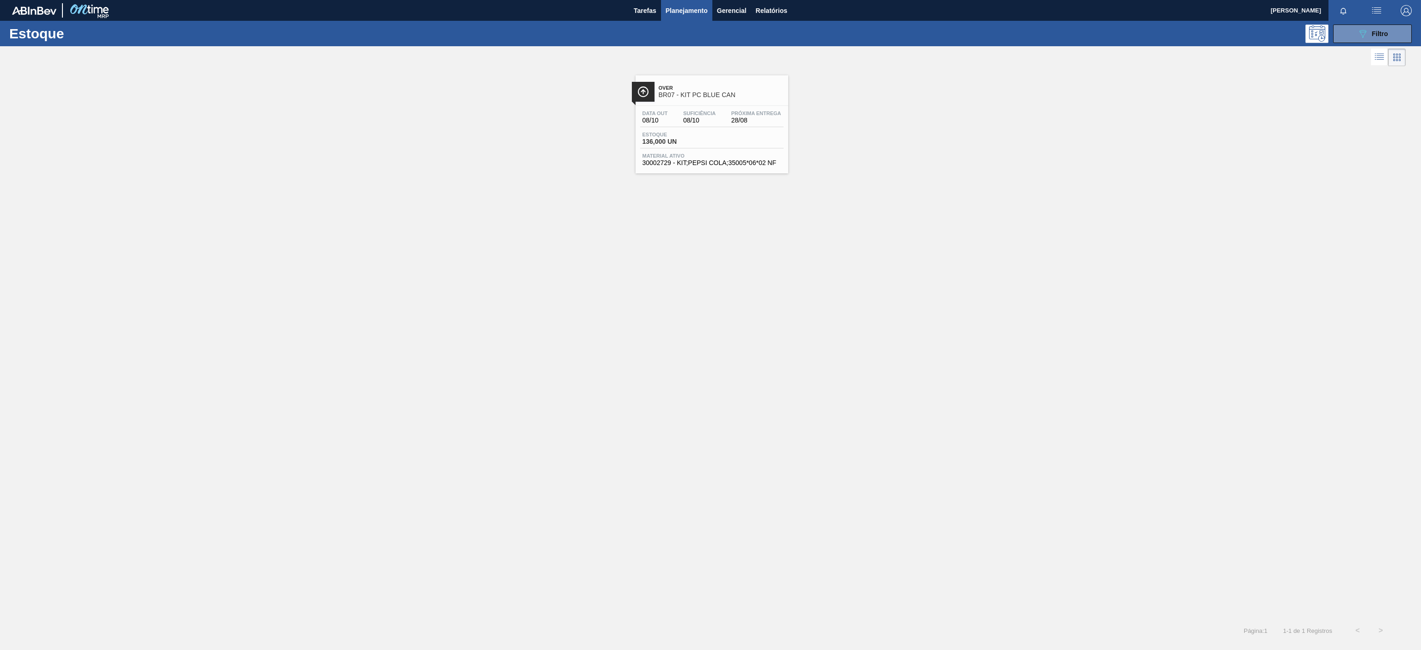
click at [747, 84] on div "Over BR07 - KIT PC BLUE CAN" at bounding box center [721, 91] width 125 height 21
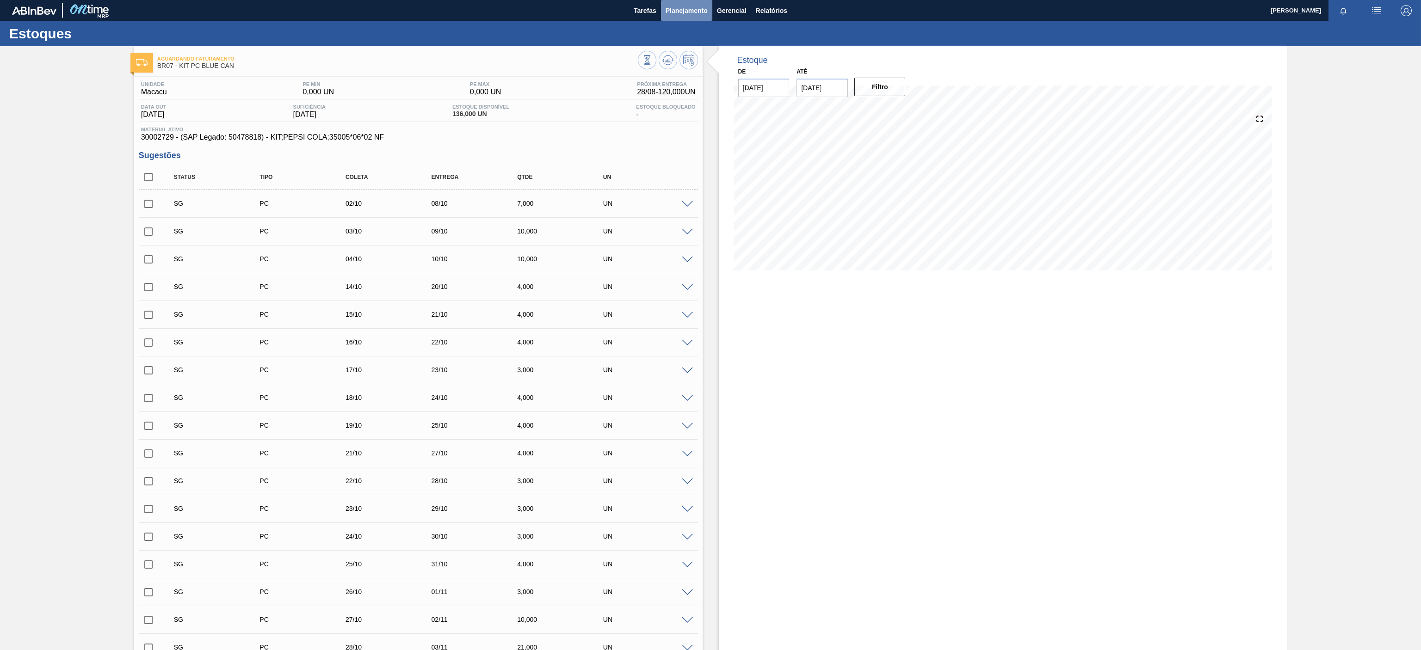
click at [691, 9] on span "Planejamento" at bounding box center [686, 10] width 42 height 11
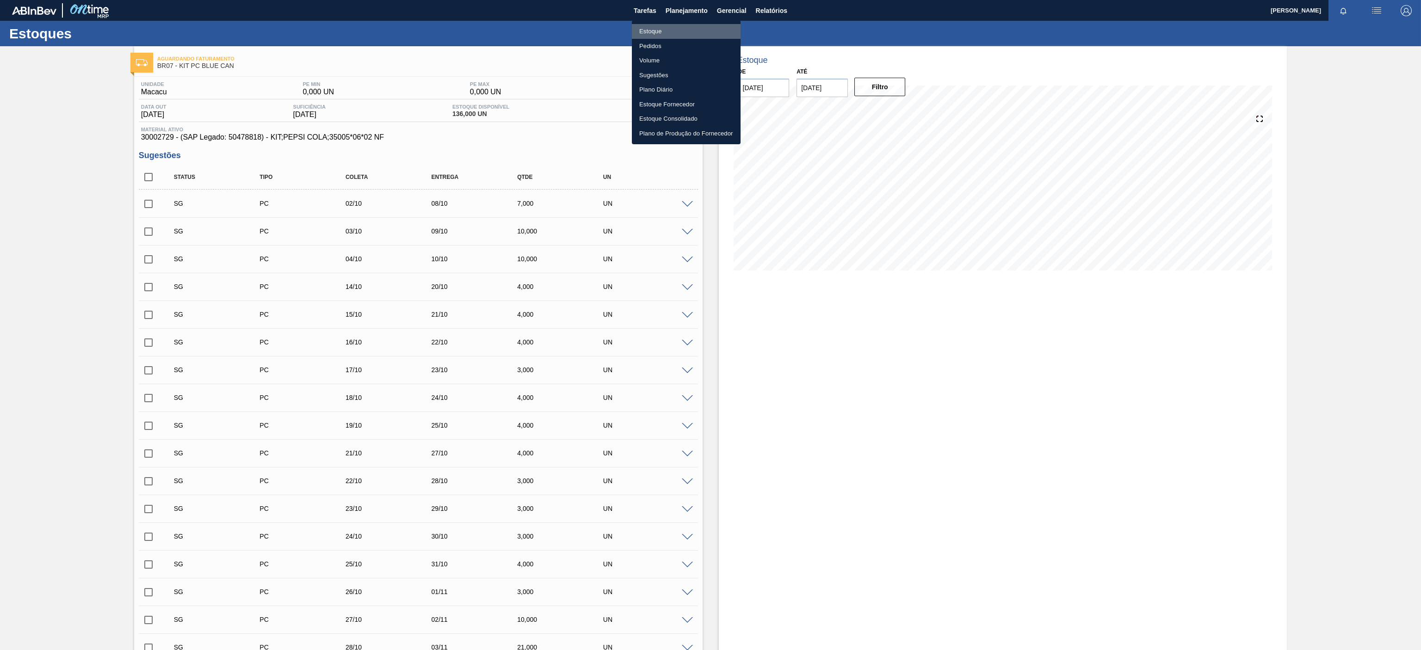
click at [647, 30] on li "Estoque" at bounding box center [686, 31] width 109 height 15
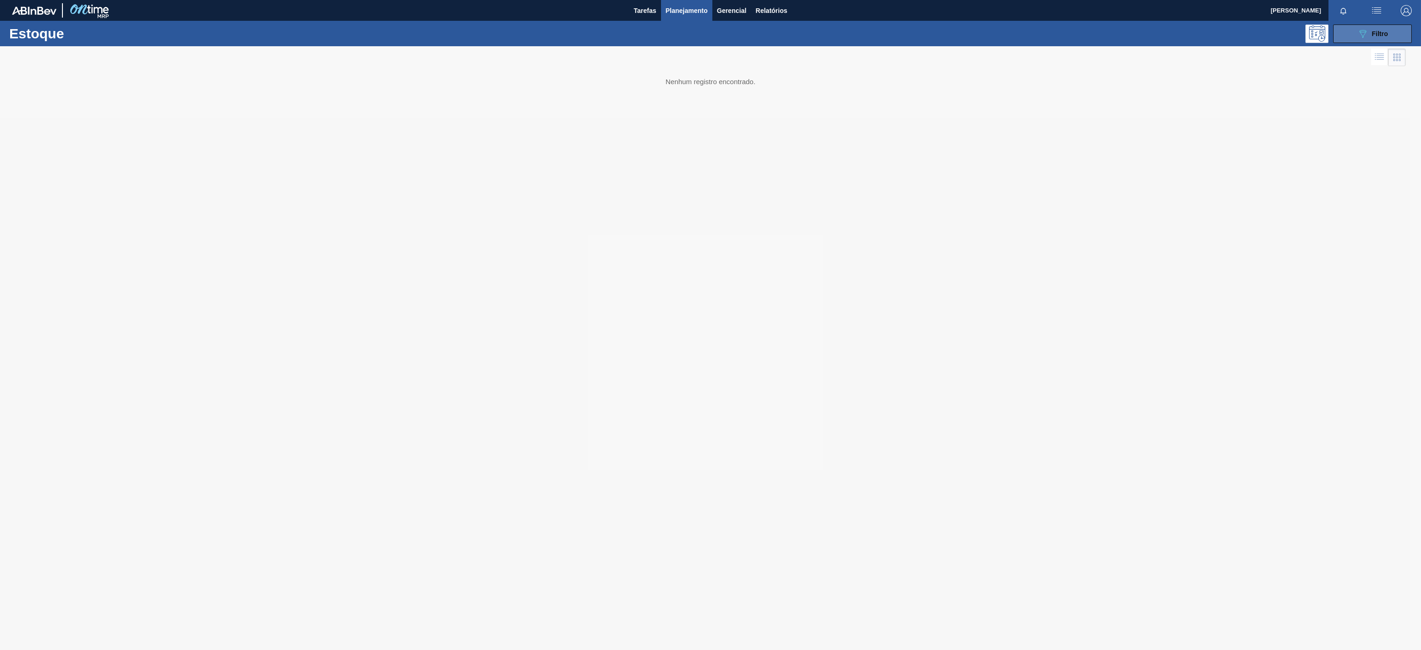
click at [1367, 34] on icon "089F7B8B-B2A5-4AFE-B5C0-19BA573D28AC" at bounding box center [1362, 33] width 11 height 11
click at [1362, 295] on icon at bounding box center [1362, 293] width 3 height 3
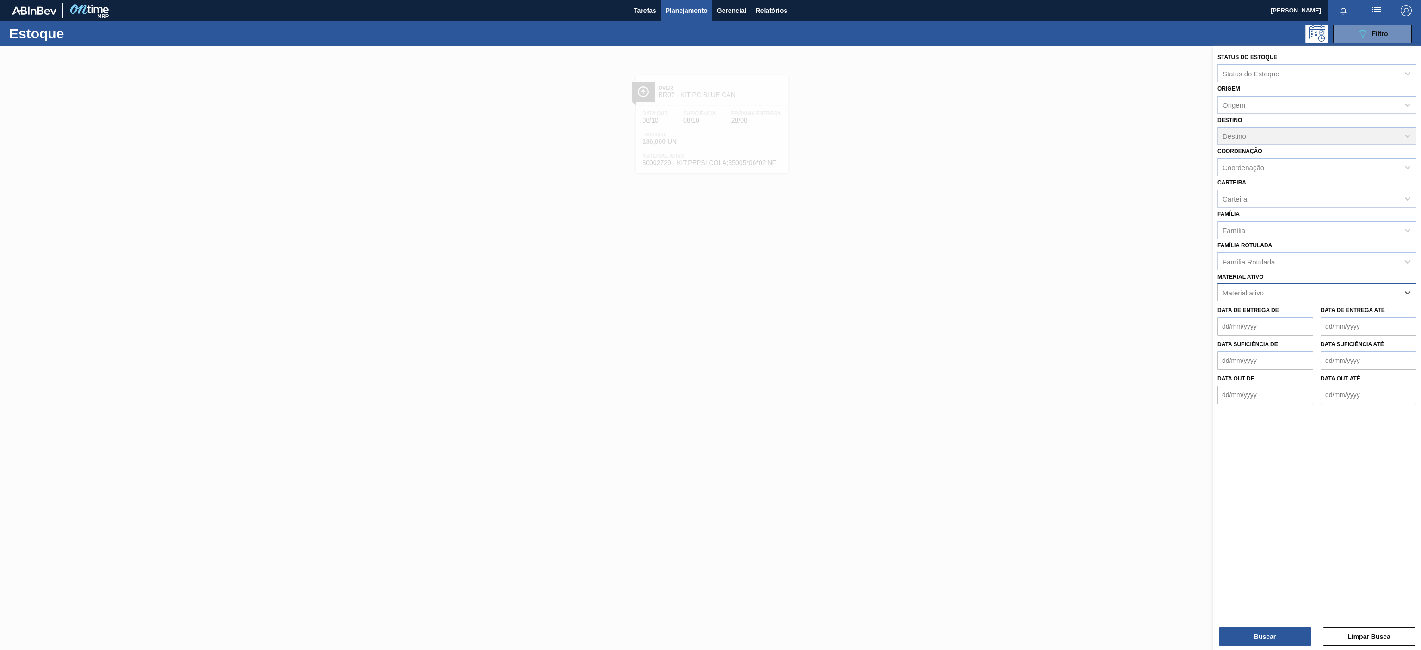
paste ativo "30004536"
type ativo "30004536"
click at [1269, 322] on div "30004536 - TAMPA PLAST INJECAP GCA S/LINER" at bounding box center [1316, 315] width 199 height 17
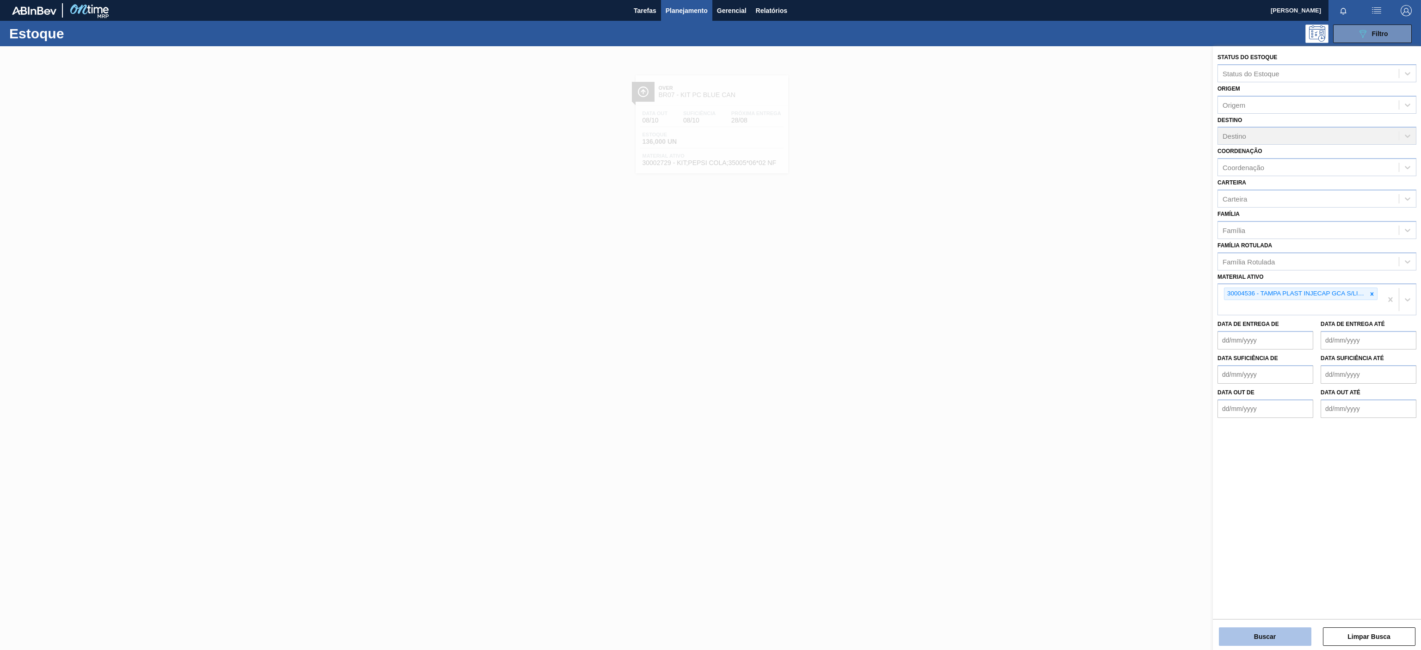
click at [1259, 635] on button "Buscar" at bounding box center [1265, 637] width 92 height 18
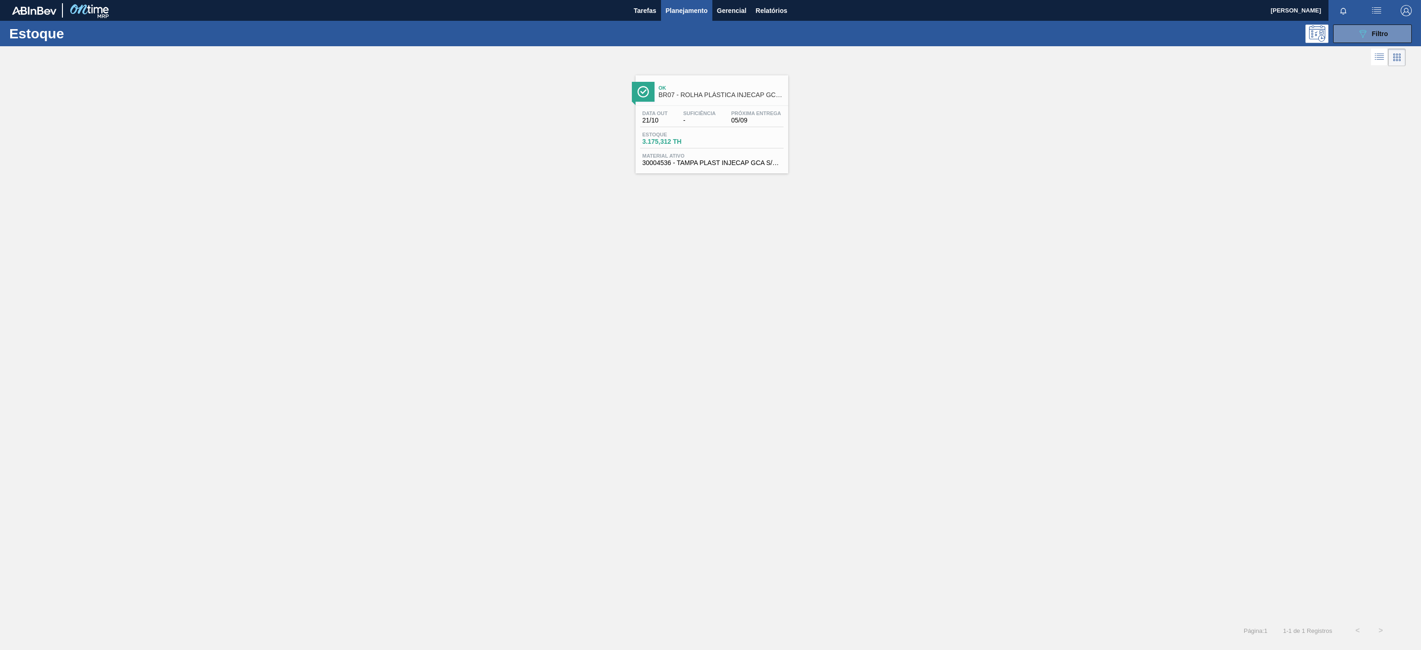
click at [745, 77] on div "Ok BR07 - ROLHA PLÁSTICA INJECAP GCA SHORT" at bounding box center [711, 87] width 153 height 25
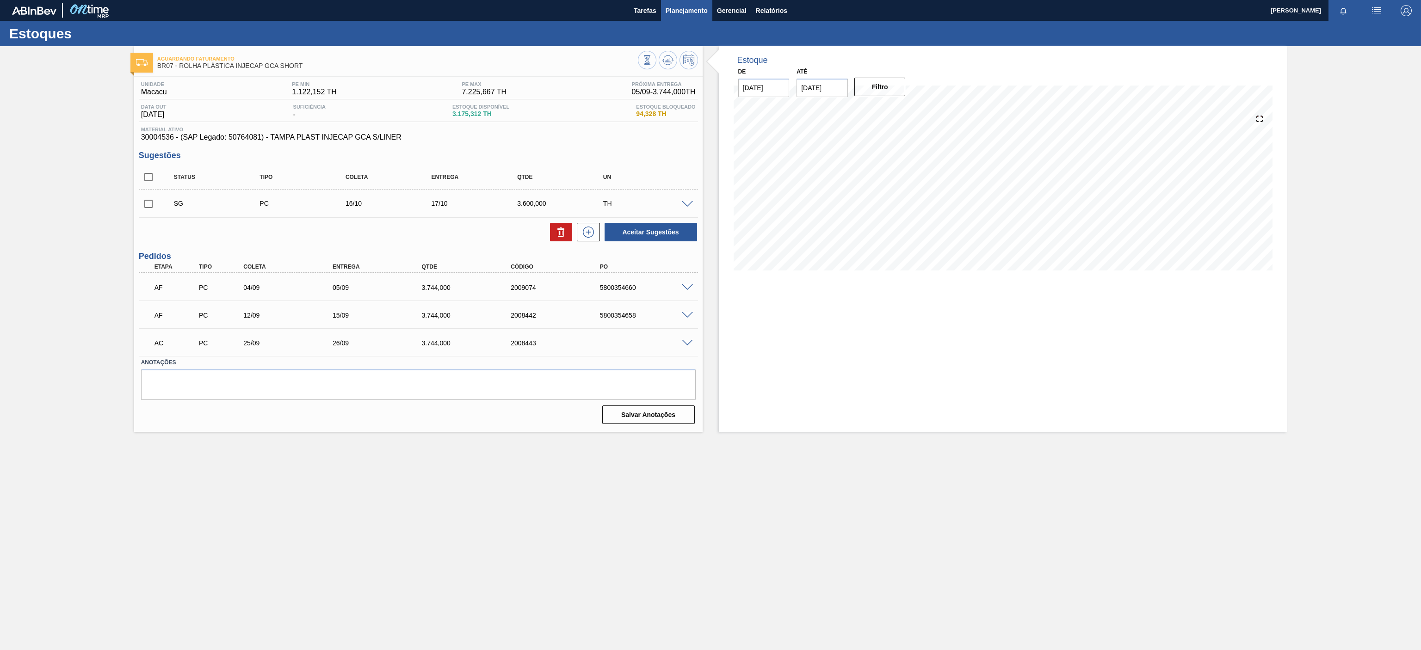
click at [693, 14] on span "Planejamento" at bounding box center [686, 10] width 42 height 11
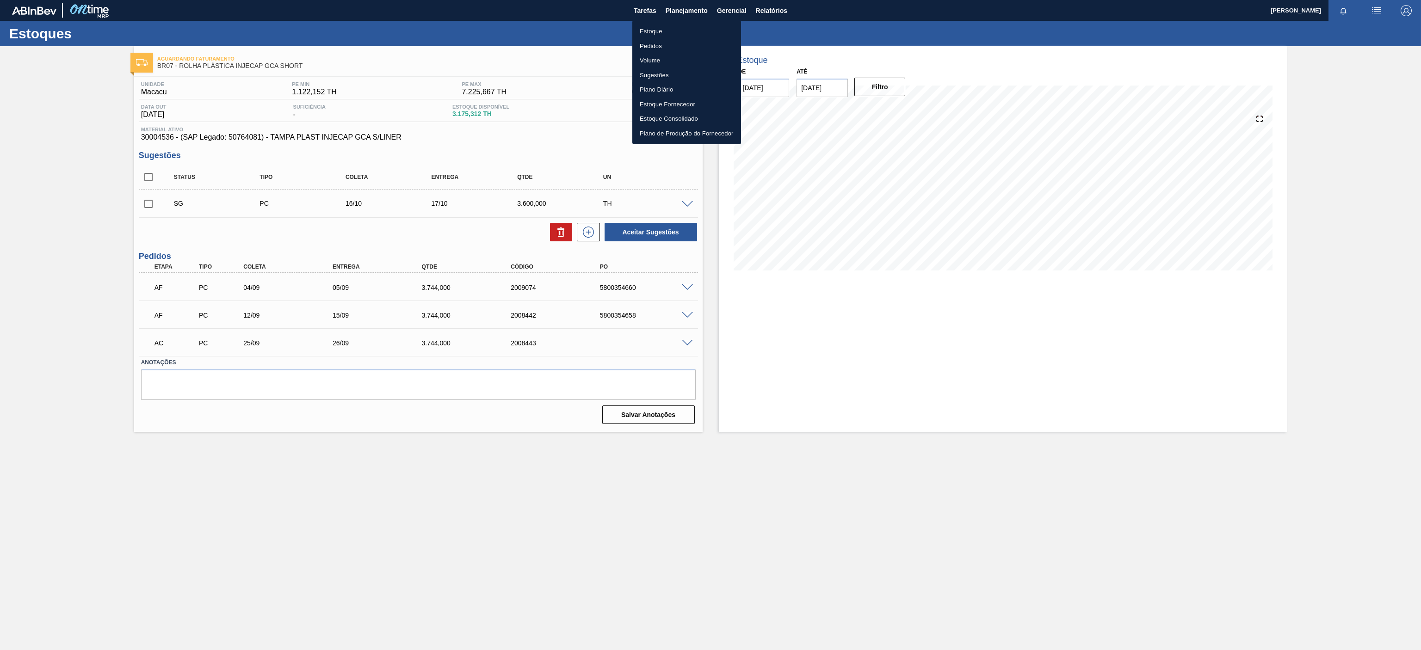
click at [670, 23] on ul "Estoque Pedidos Volume Sugestões Plano Diário Estoque Fornecedor Estoque Consol…" at bounding box center [686, 82] width 109 height 124
click at [658, 28] on li "Estoque" at bounding box center [686, 31] width 109 height 15
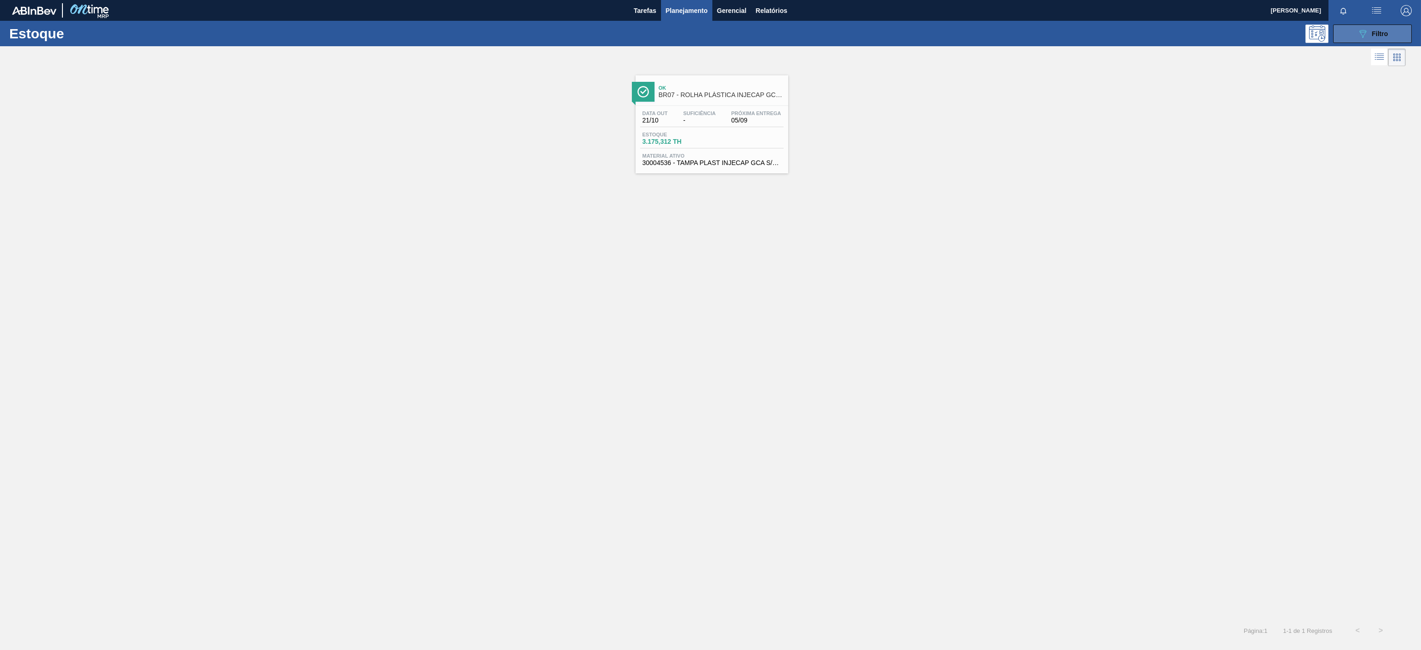
click at [1346, 30] on button "089F7B8B-B2A5-4AFE-B5C0-19BA573D28AC Filtro" at bounding box center [1372, 34] width 79 height 18
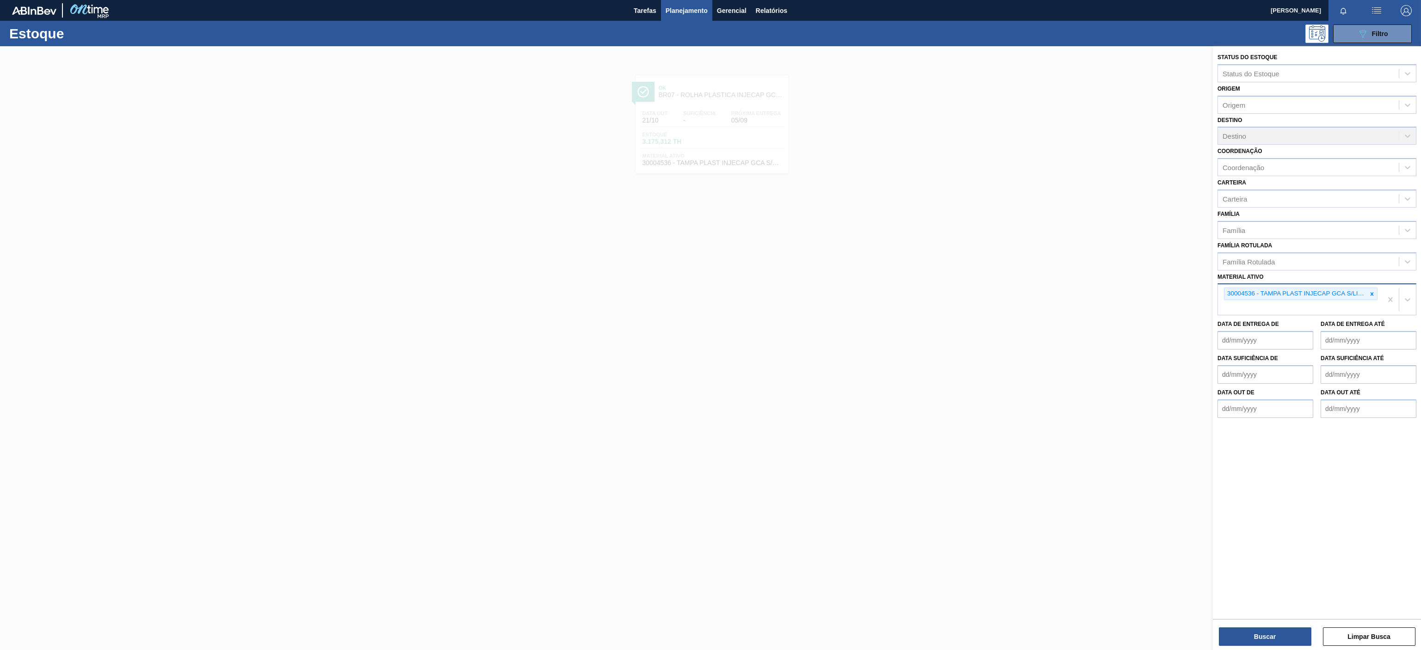
click at [1373, 295] on icon at bounding box center [1371, 294] width 6 height 6
paste ativo "30003598"
type ativo "30003598"
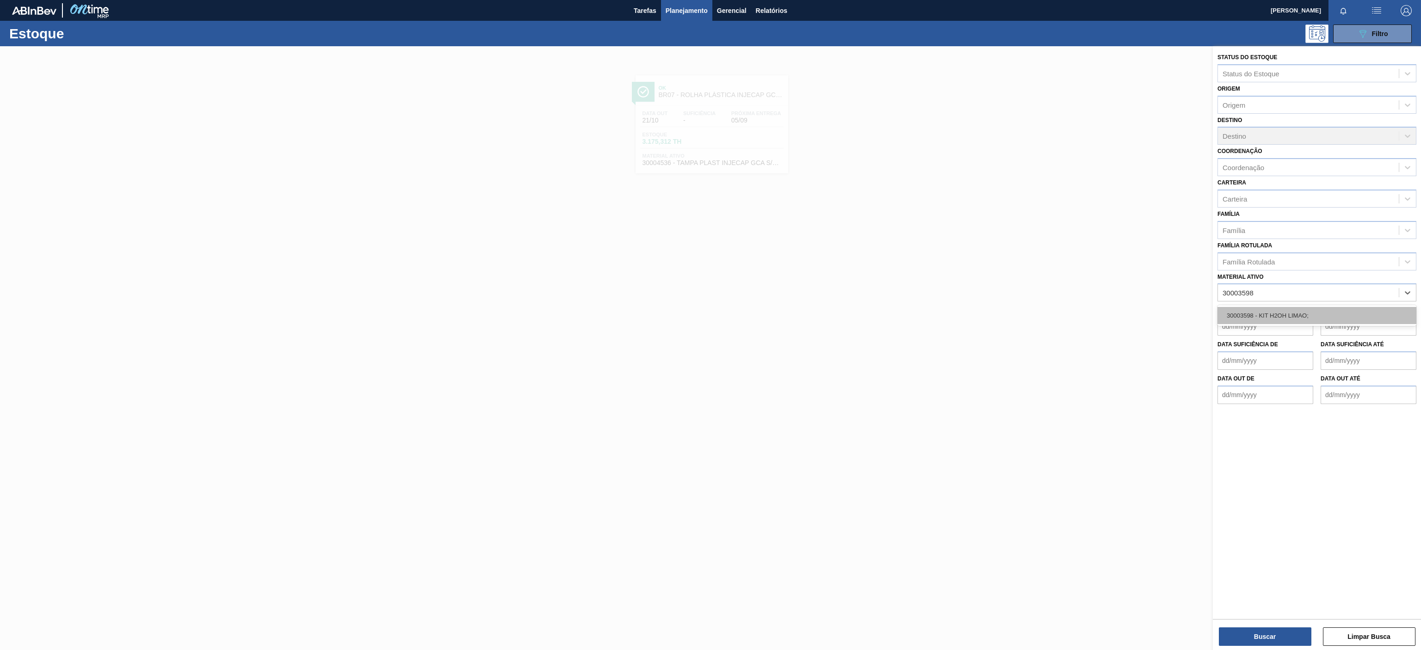
click at [1300, 312] on div "30003598 - KIT H2OH LIMAO;" at bounding box center [1316, 315] width 199 height 17
click at [1246, 633] on button "Buscar" at bounding box center [1265, 637] width 92 height 18
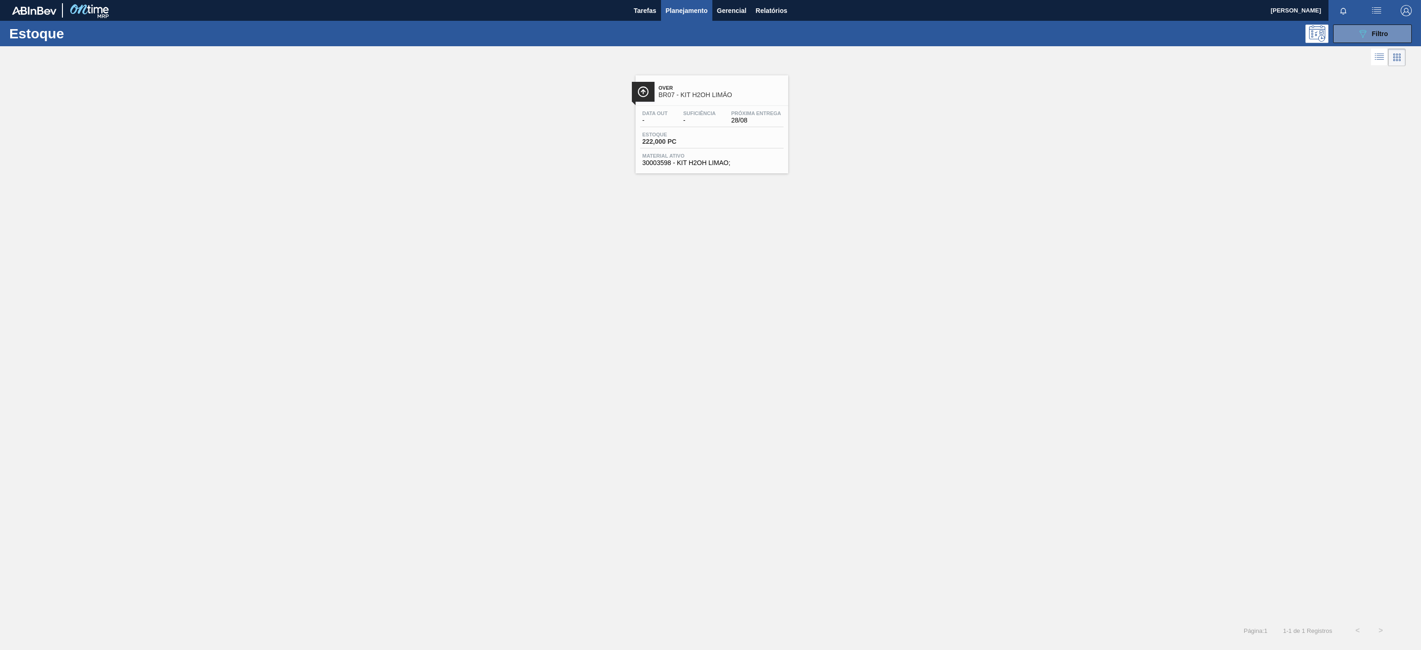
click at [708, 88] on span "Over" at bounding box center [721, 88] width 125 height 6
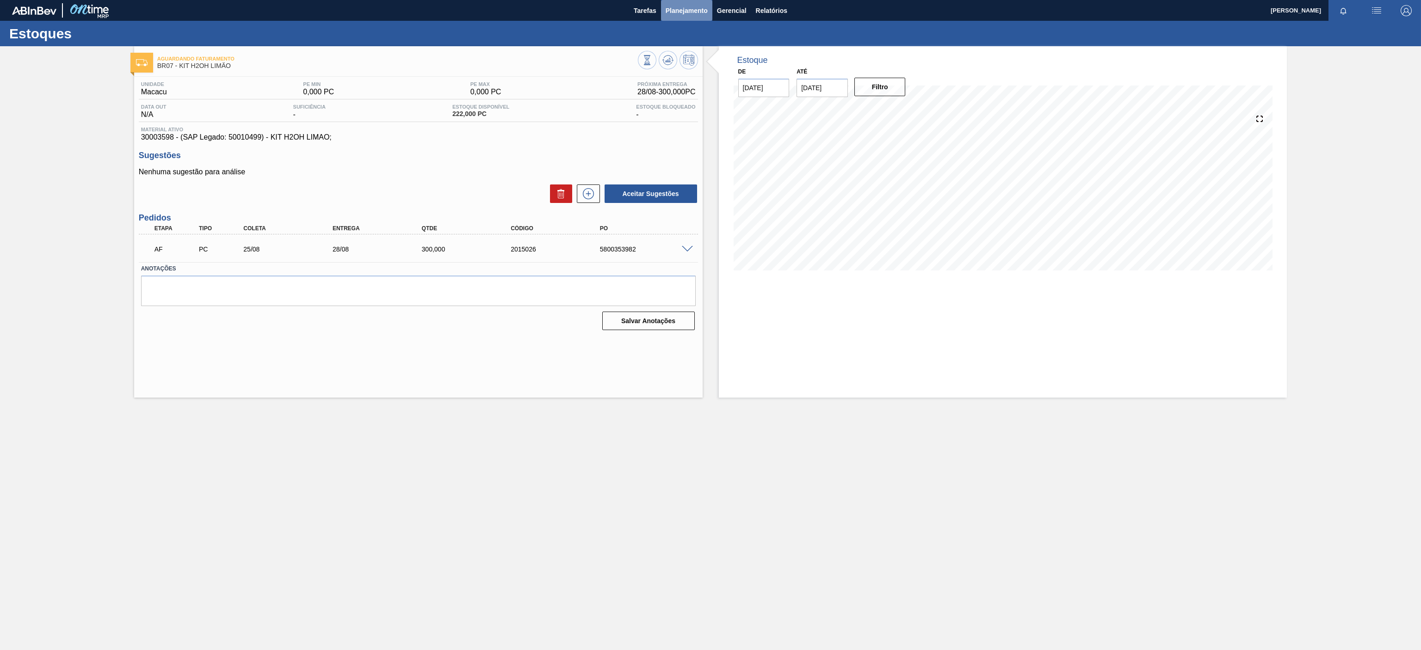
click at [673, 14] on span "Planejamento" at bounding box center [686, 10] width 42 height 11
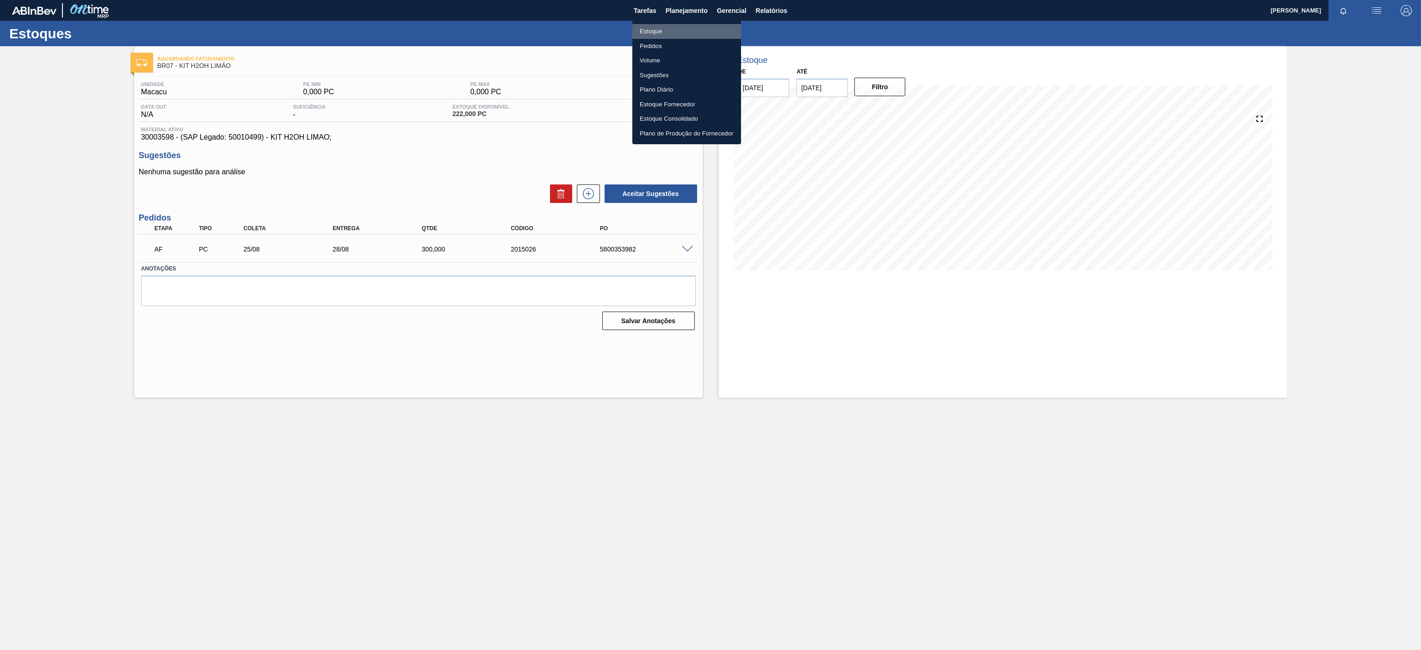
click at [660, 25] on li "Estoque" at bounding box center [686, 31] width 109 height 15
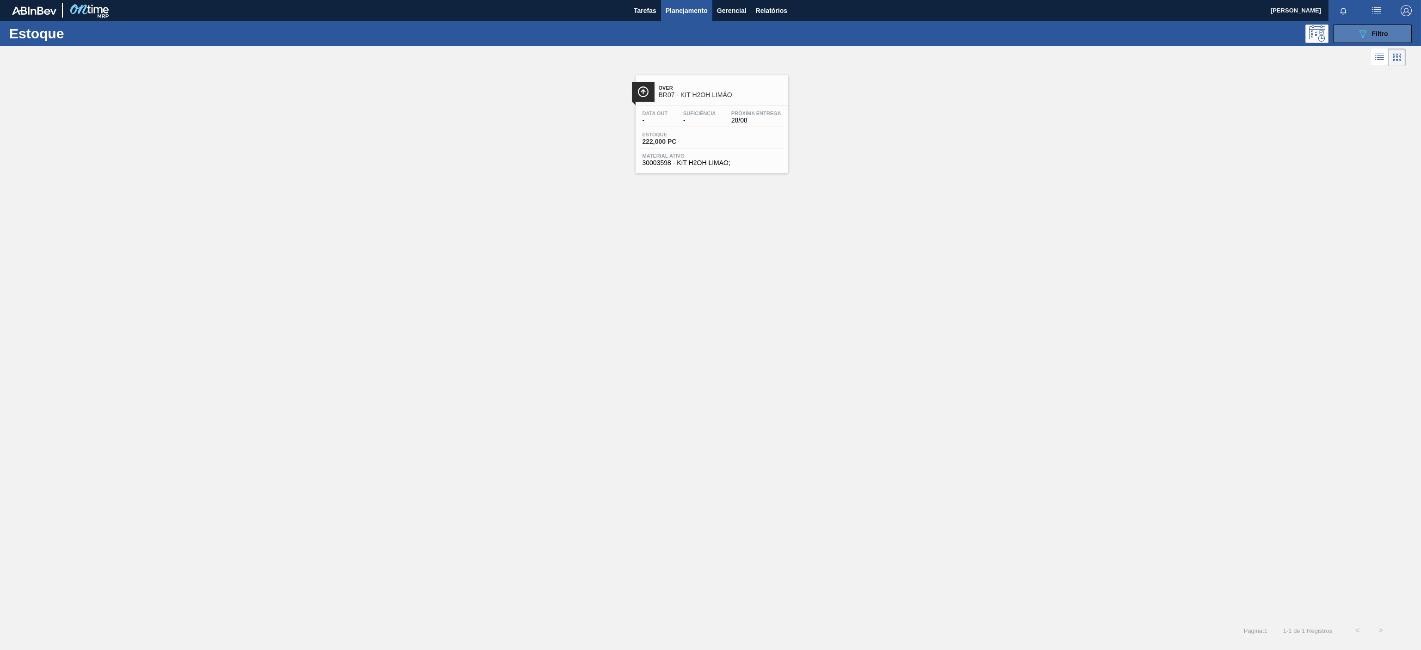
click at [1355, 31] on button "089F7B8B-B2A5-4AFE-B5C0-19BA573D28AC Filtro" at bounding box center [1372, 34] width 79 height 18
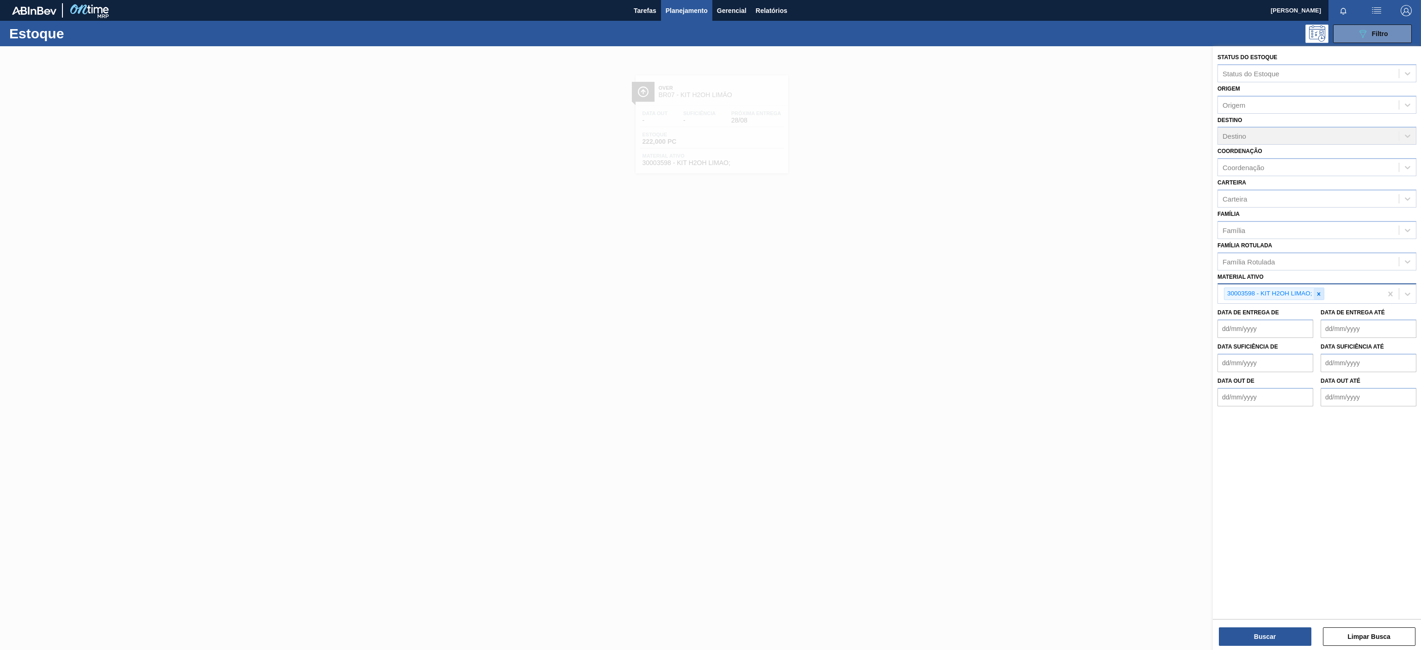
click at [1316, 291] on icon at bounding box center [1318, 294] width 6 height 6
paste ativo "30031778"
type ativo "30031778"
click at [1300, 310] on div "30031778 - ROT PLAST 2L AH GCA S CLAIM NIV22" at bounding box center [1316, 315] width 199 height 17
click at [1270, 636] on button "Buscar" at bounding box center [1265, 637] width 92 height 18
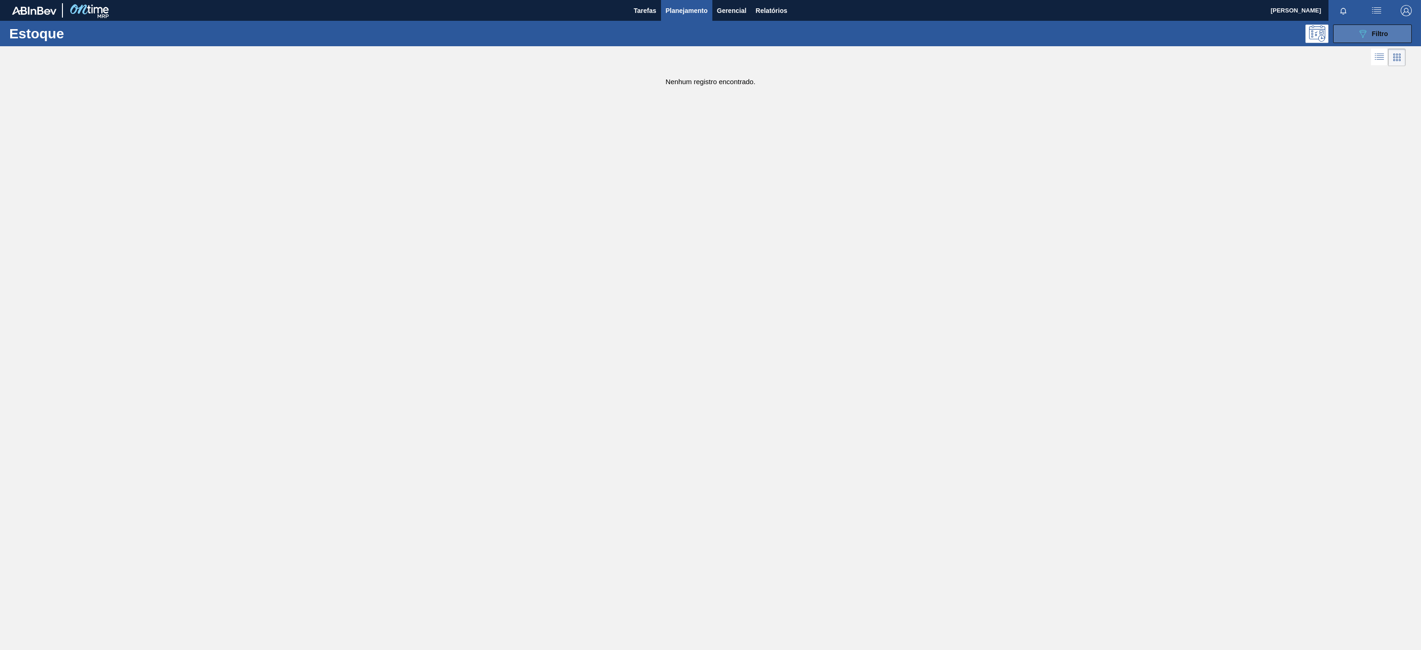
click at [1362, 29] on icon "089F7B8B-B2A5-4AFE-B5C0-19BA573D28AC" at bounding box center [1362, 33] width 11 height 11
